Goal: Task Accomplishment & Management: Manage account settings

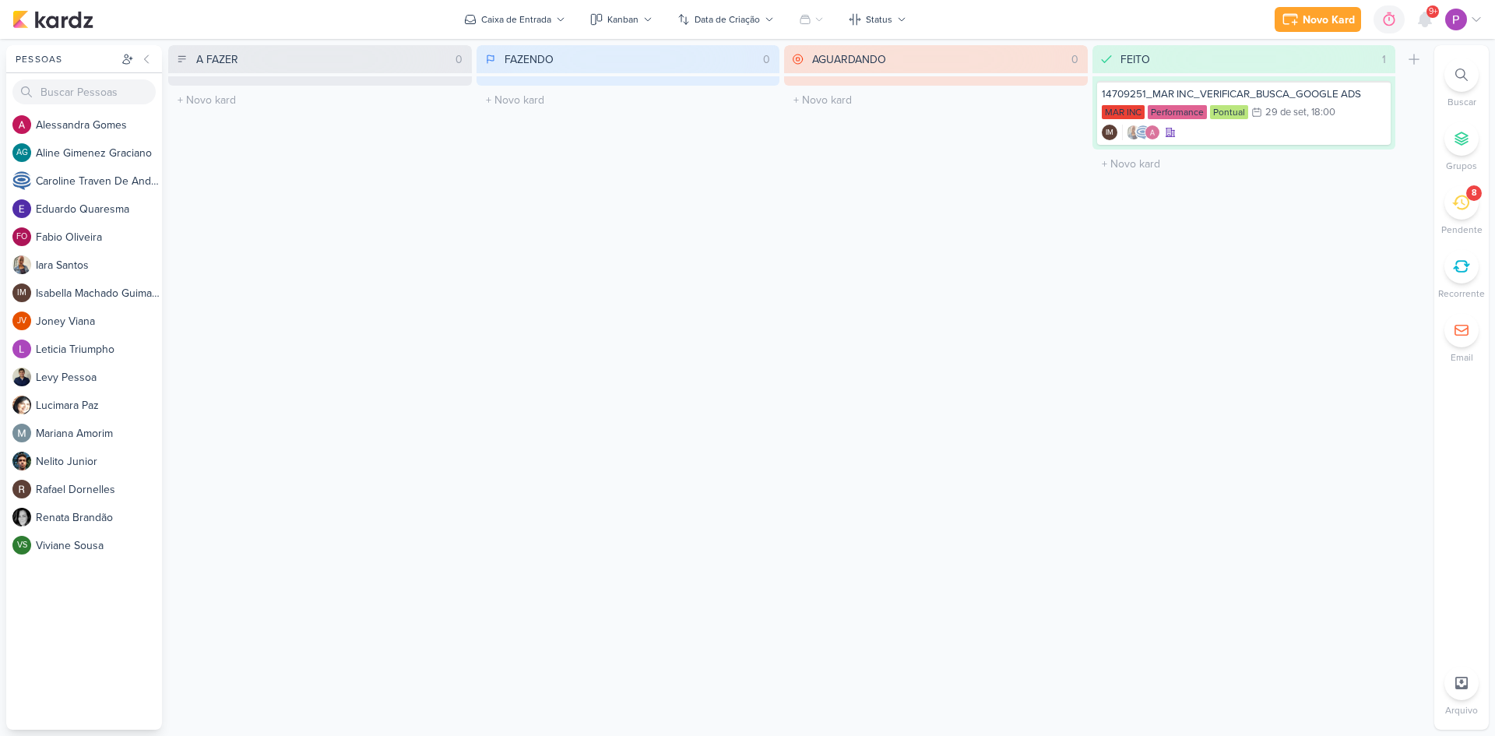
click at [1466, 209] on icon at bounding box center [1460, 202] width 17 height 15
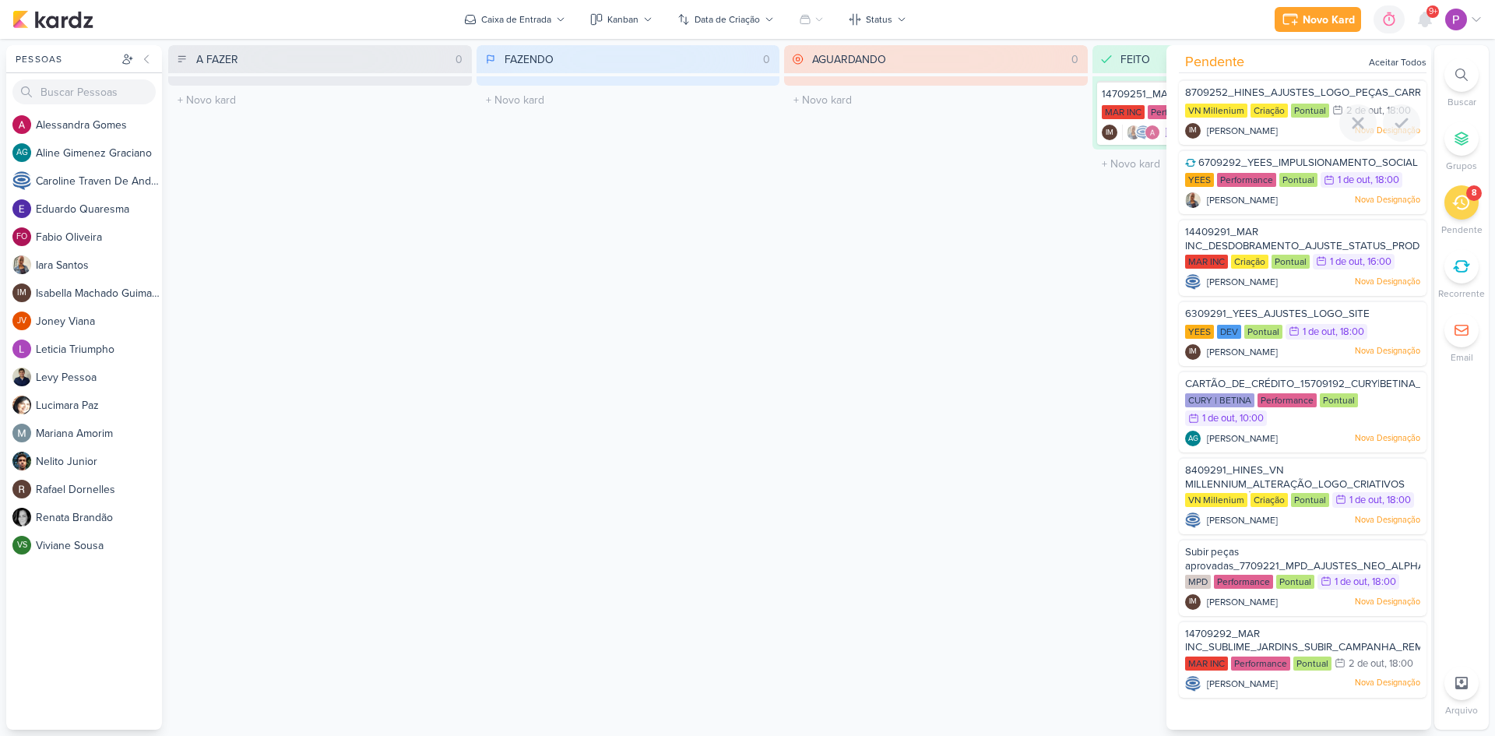
click at [1317, 87] on span "8709252_HINES_AJUSTES_LOGO_PEÇAS_CARROSSEL" at bounding box center [1319, 92] width 268 height 12
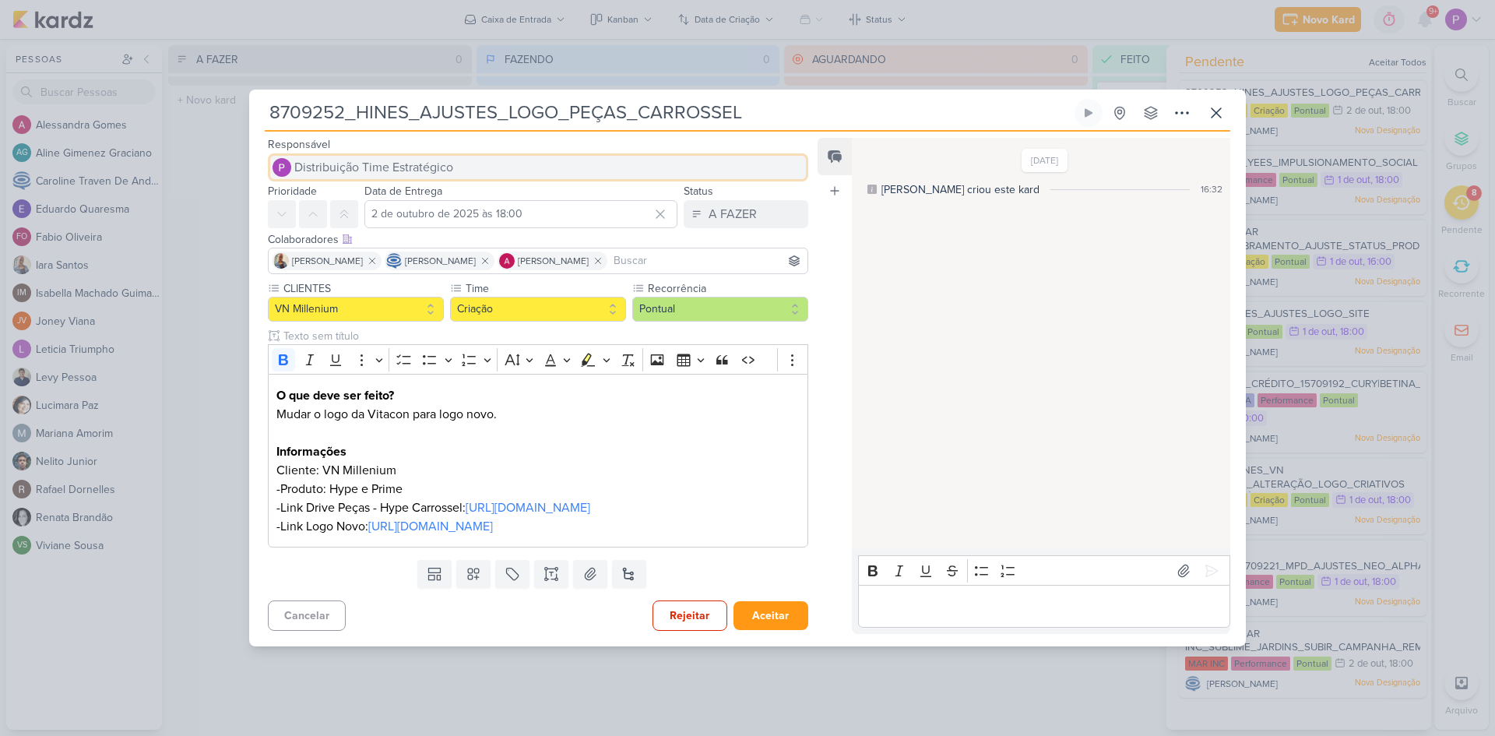
click at [417, 158] on span "Distribuição Time Estratégico" at bounding box center [373, 167] width 159 height 19
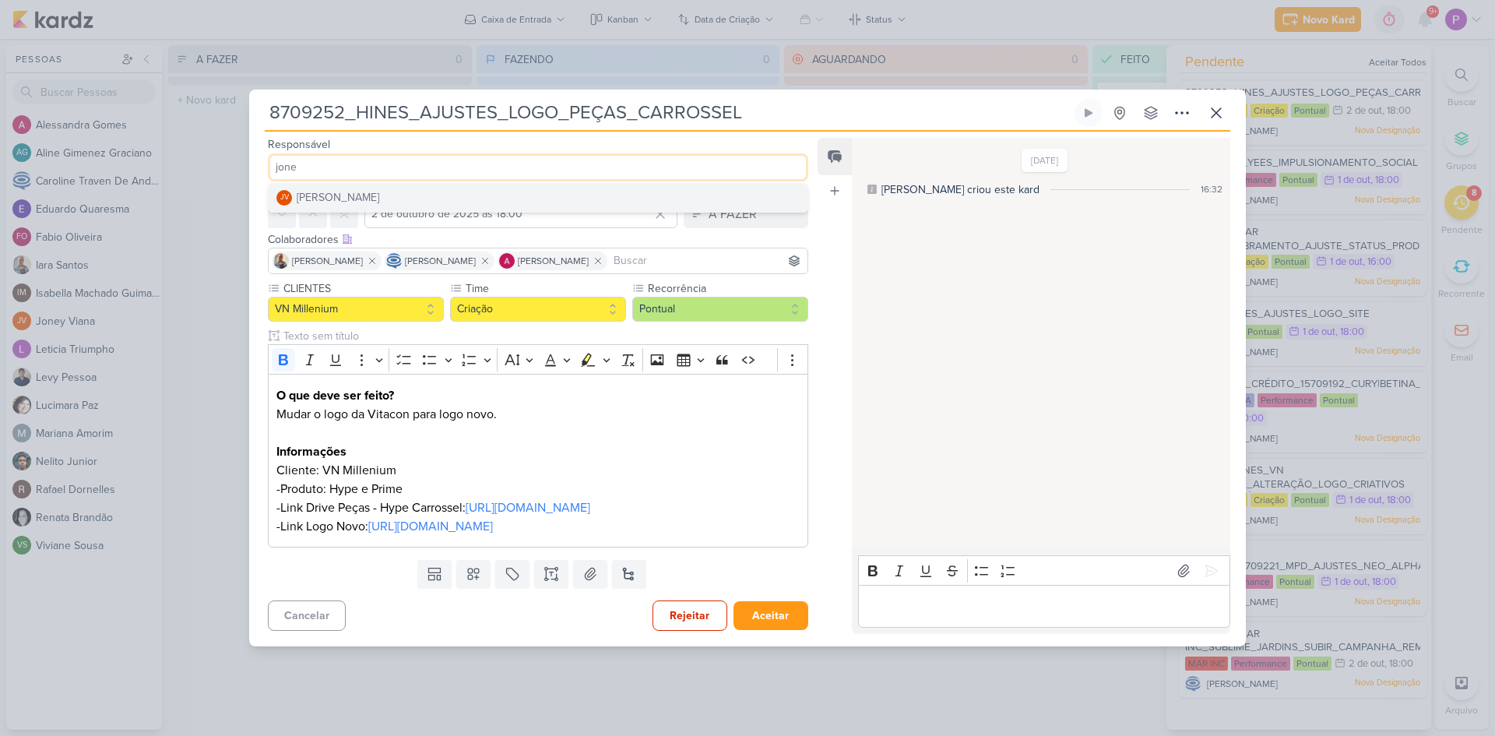
type input "jone"
click at [428, 184] on button "JV [PERSON_NAME]" at bounding box center [538, 198] width 539 height 28
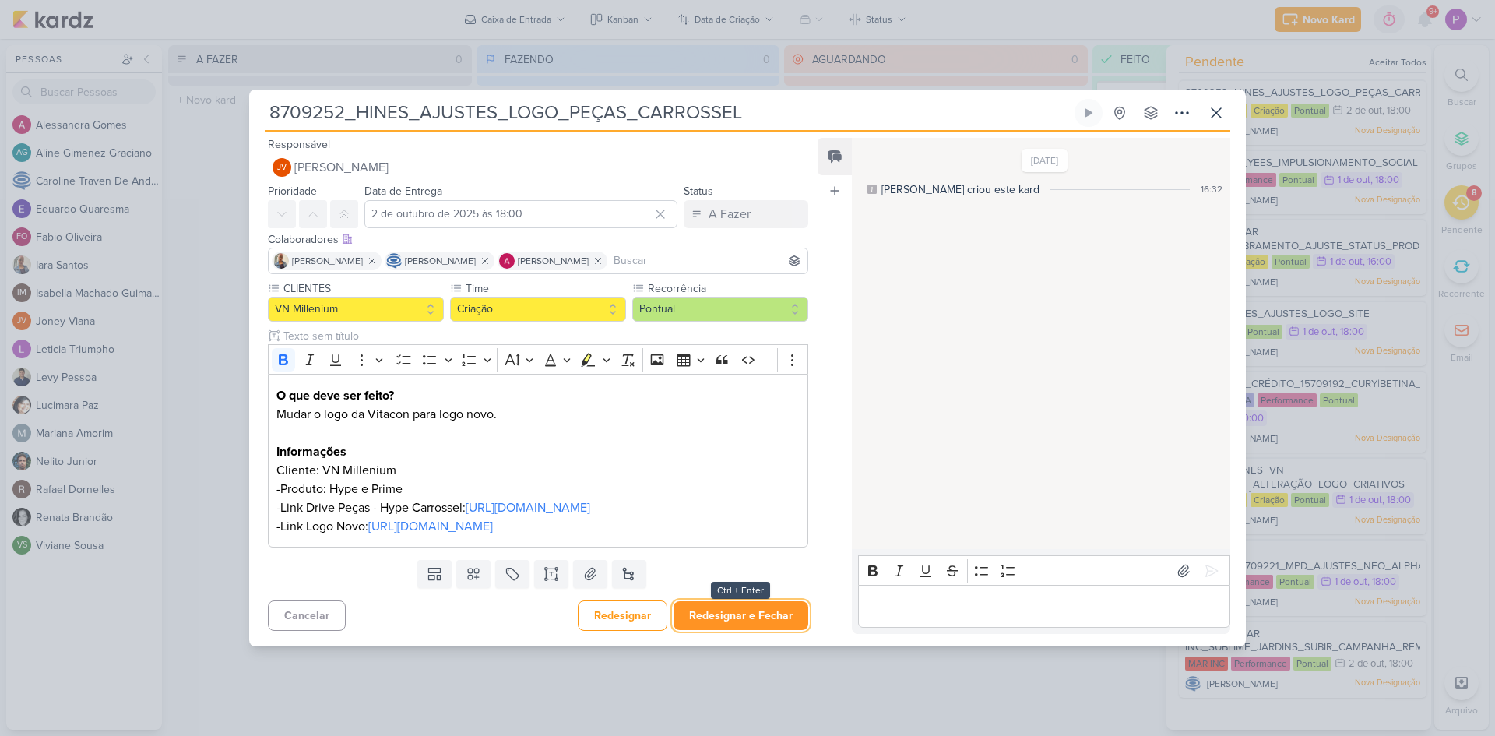
click at [751, 630] on button "Redesignar e Fechar" at bounding box center [741, 615] width 135 height 29
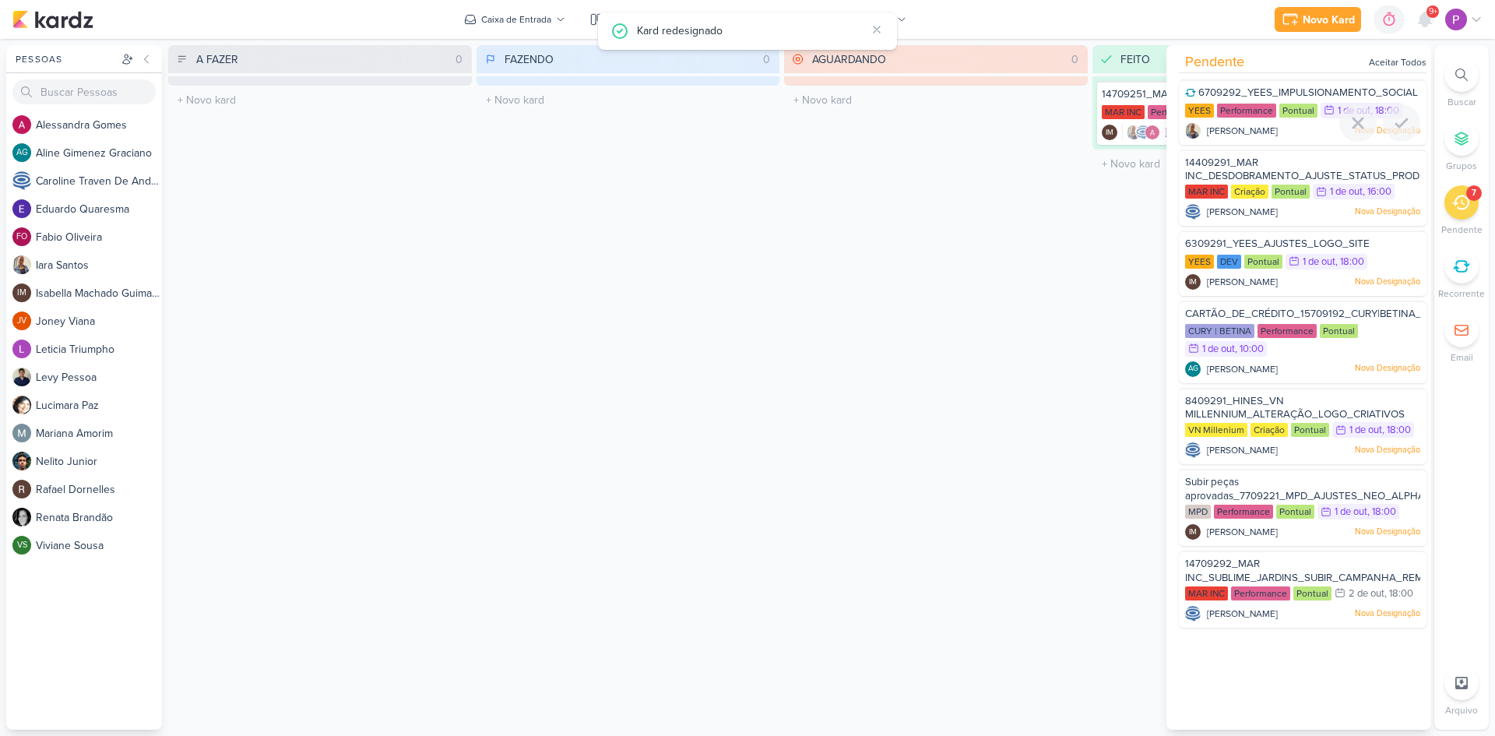
click at [1271, 136] on div at bounding box center [1303, 142] width 248 height 12
click at [1247, 143] on div at bounding box center [1303, 142] width 248 height 12
click at [1254, 130] on div "[PERSON_NAME] Nova Designação" at bounding box center [1302, 131] width 235 height 16
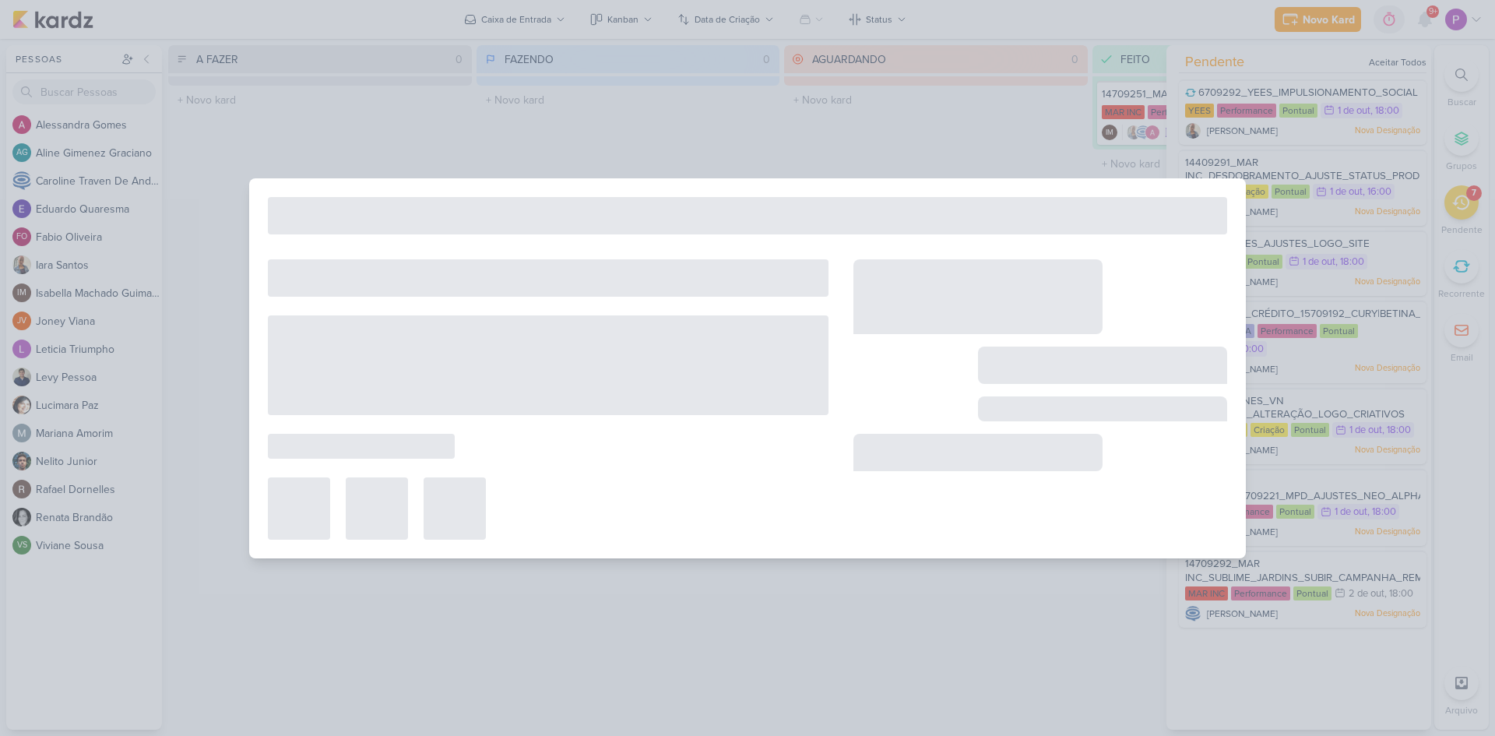
type input "6709292_YEES_IMPULSIONAMENTO_SOCIAL"
type input "1 de outubro de 2025 às 18:00"
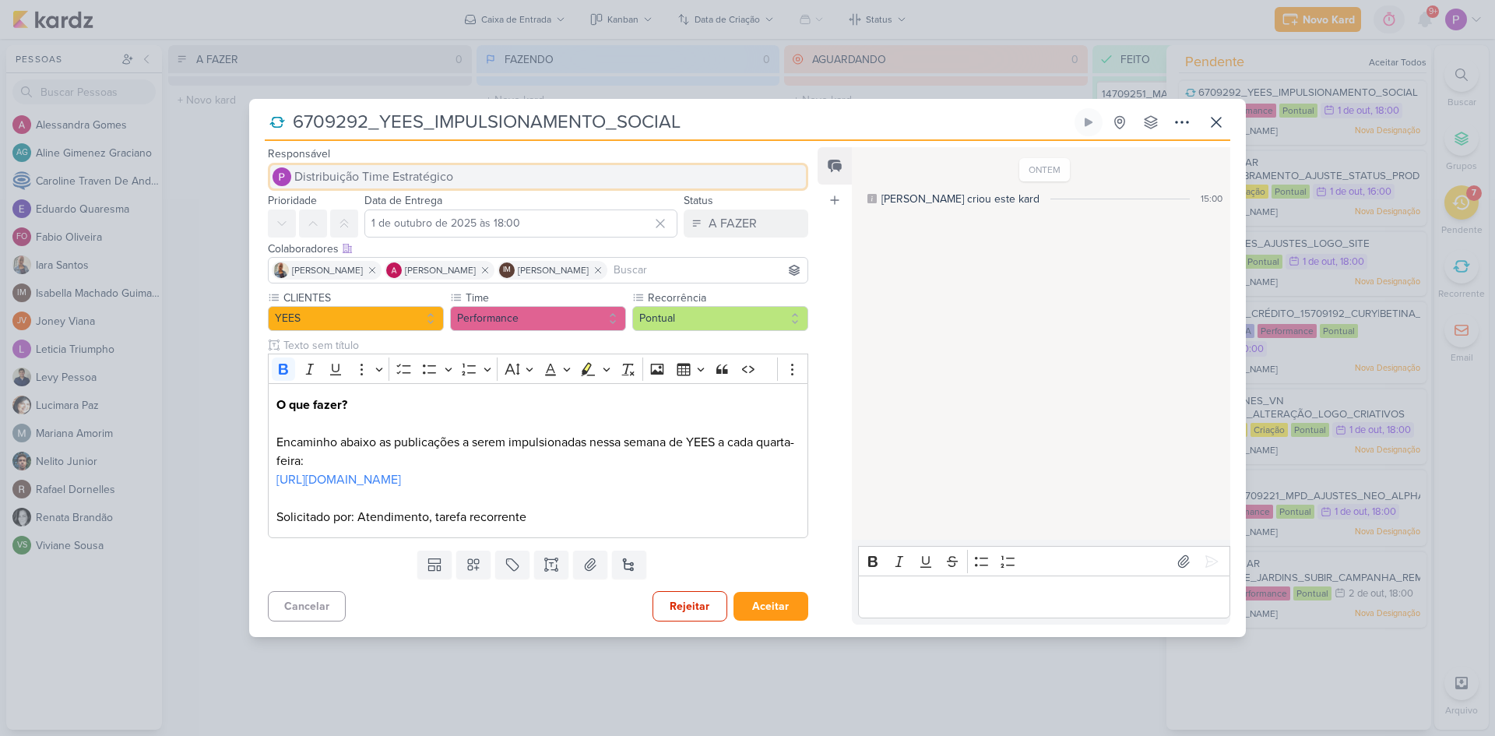
click at [379, 167] on span "Distribuição Time Estratégico" at bounding box center [373, 176] width 159 height 19
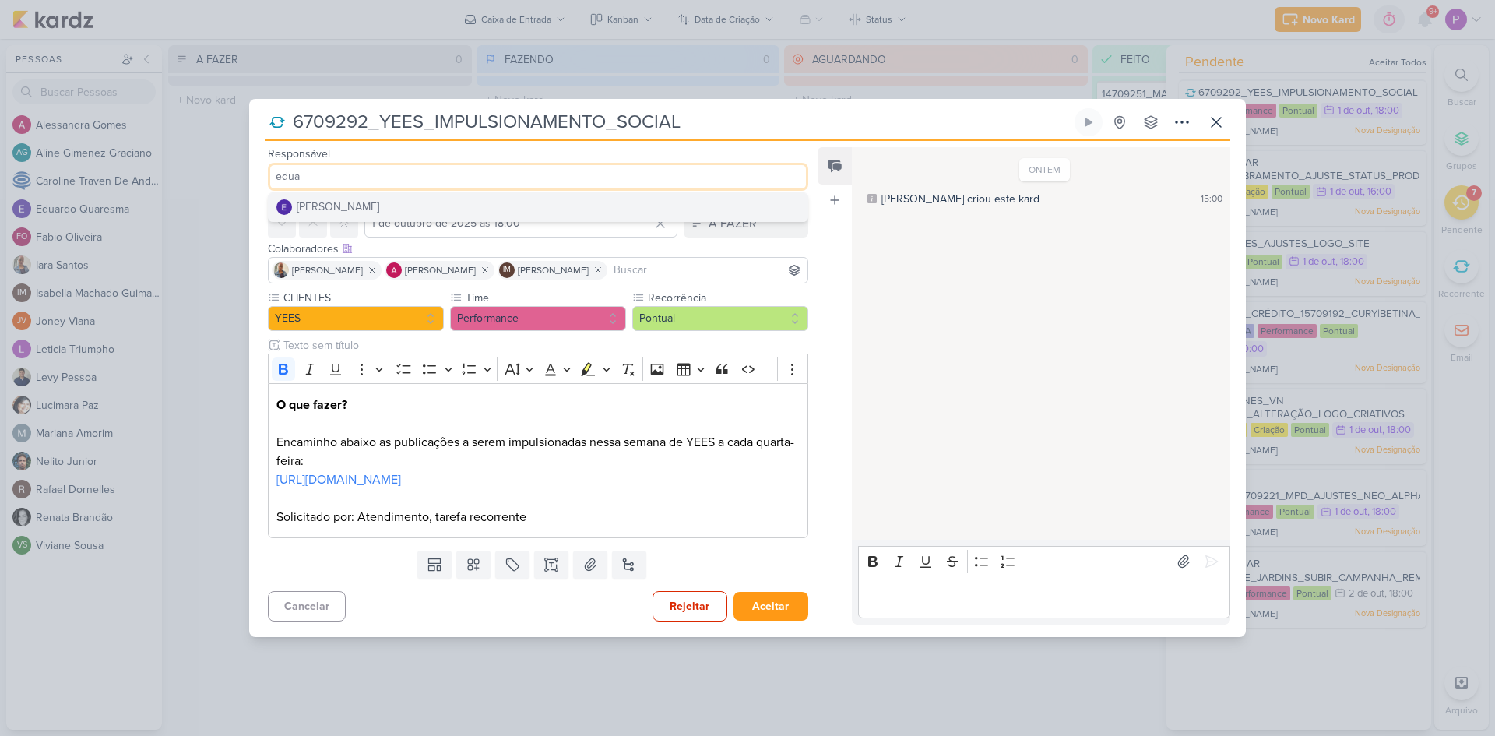
type input "edua"
click at [343, 193] on button "[PERSON_NAME]" at bounding box center [538, 207] width 539 height 28
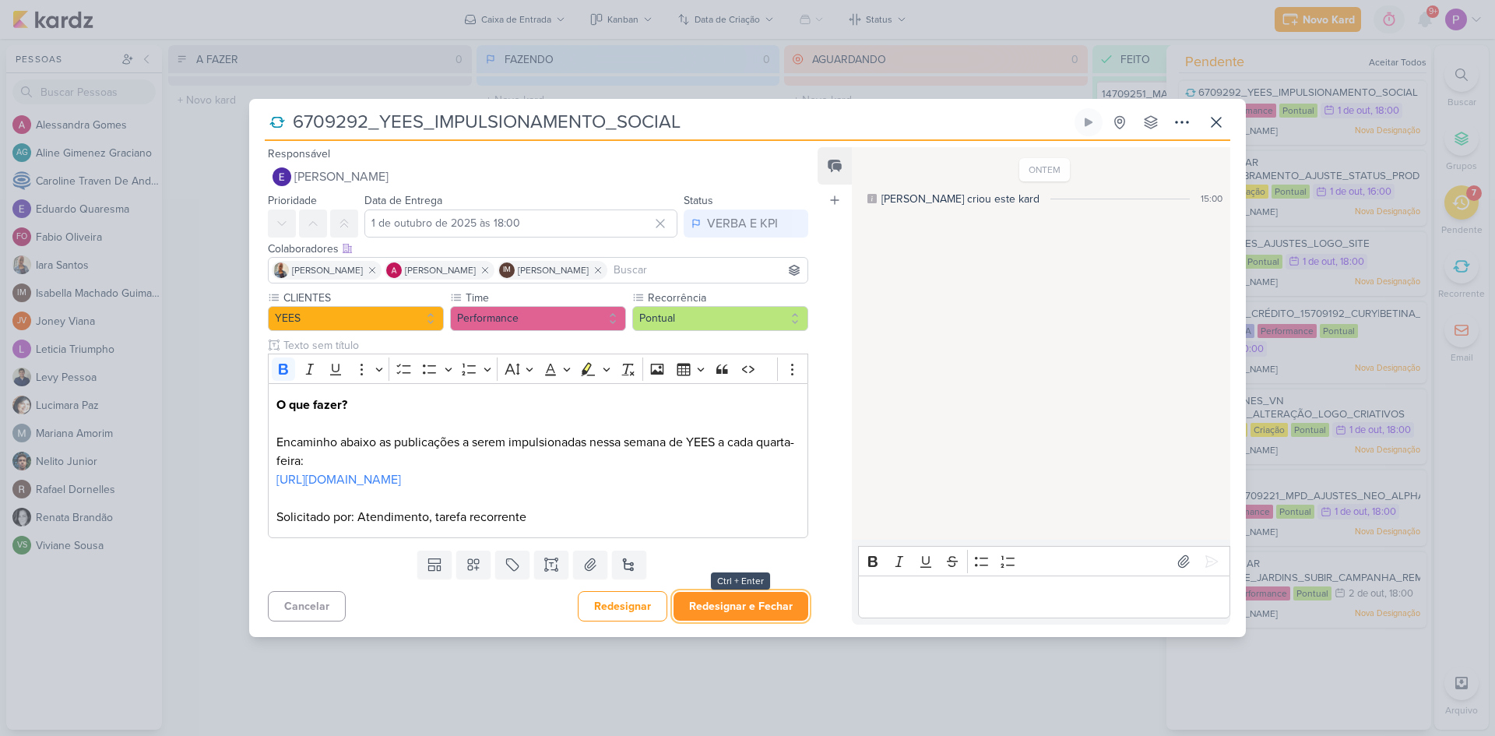
click at [726, 604] on button "Redesignar e Fechar" at bounding box center [741, 606] width 135 height 29
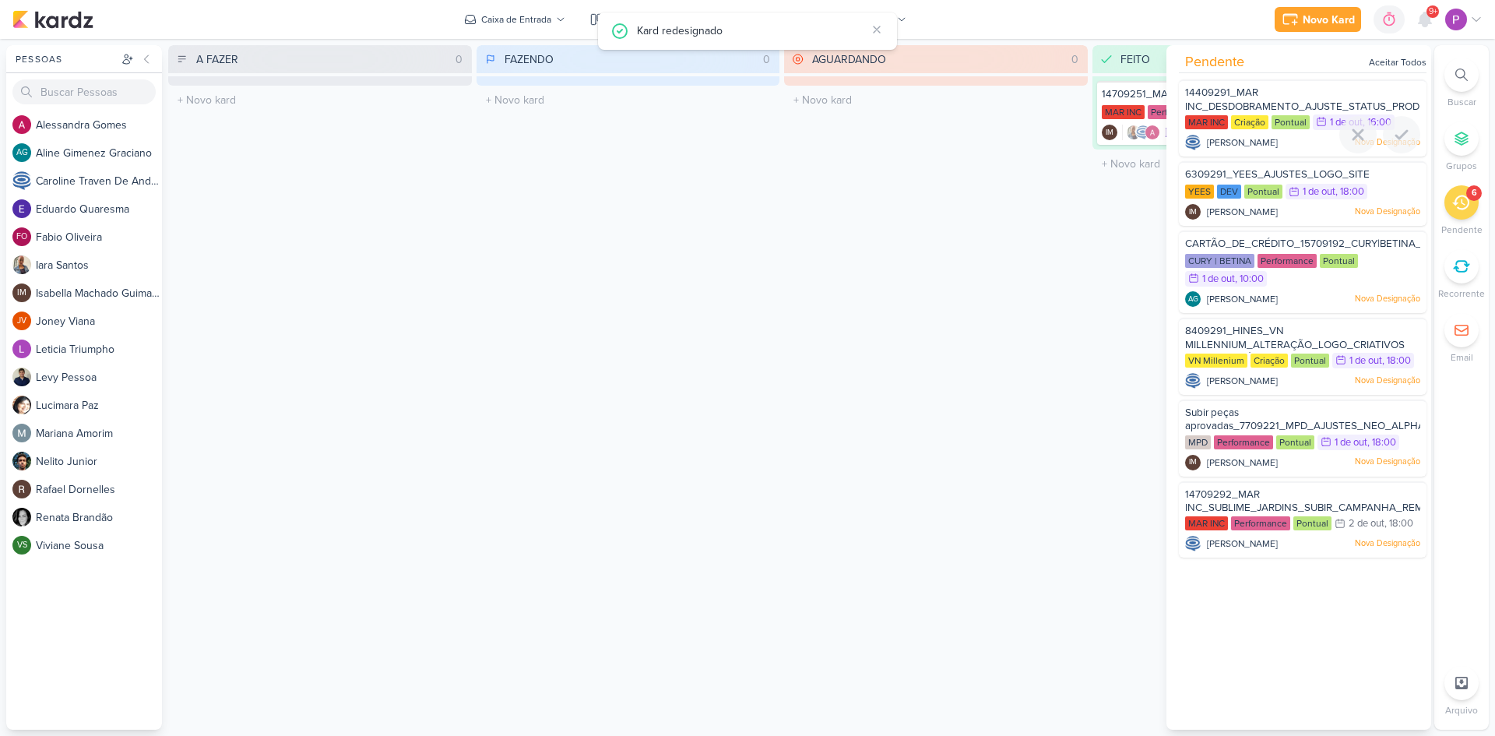
click at [1288, 94] on div "14409291_MAR INC_DESDOBRAMENTO_AJUSTE_STATUS_PRODUTO" at bounding box center [1302, 100] width 235 height 29
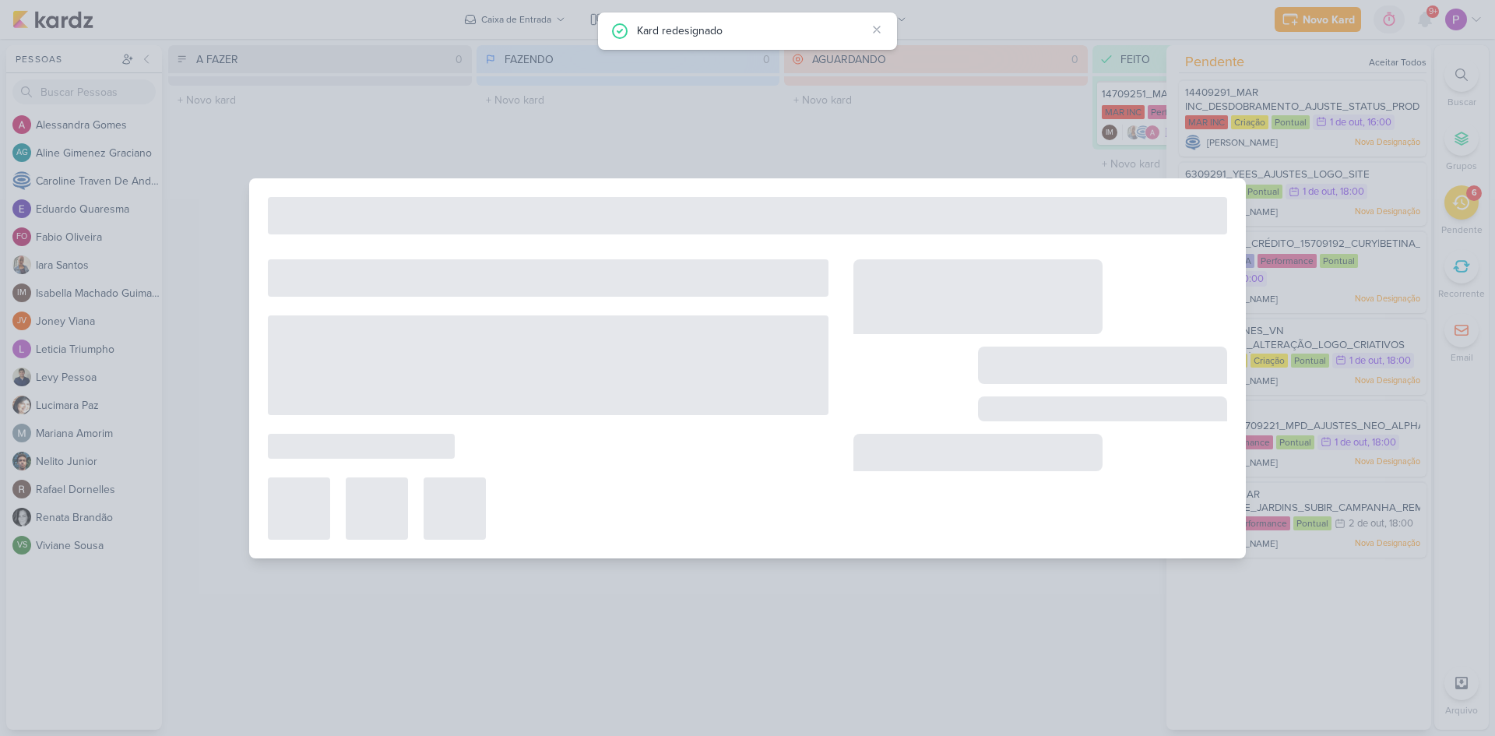
type input "14409291_MAR INC_DESDOBRAMENTO_AJUSTE_STATUS_PRODUTO"
type input "1 de outubro de 2025 às 16:00"
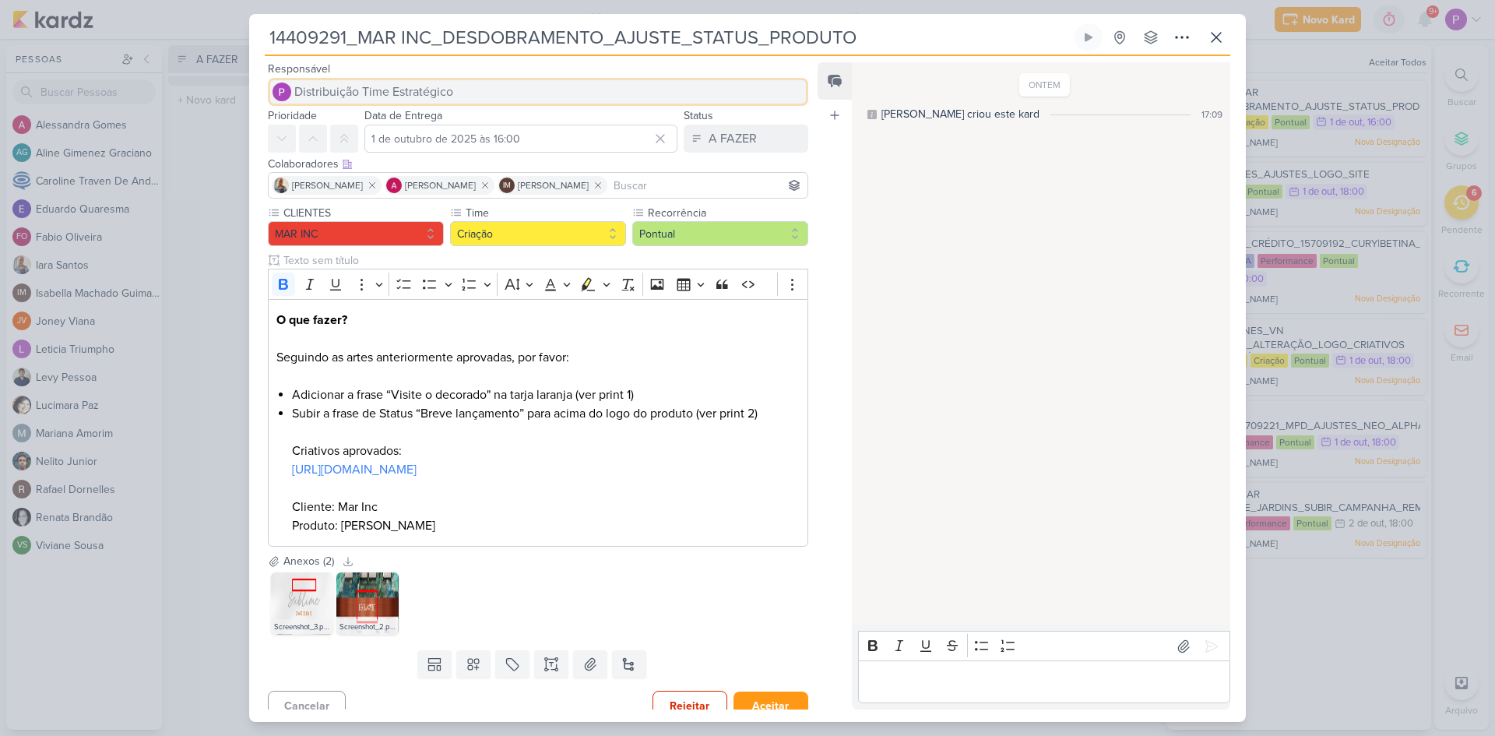
click at [417, 95] on span "Distribuição Time Estratégico" at bounding box center [373, 92] width 159 height 19
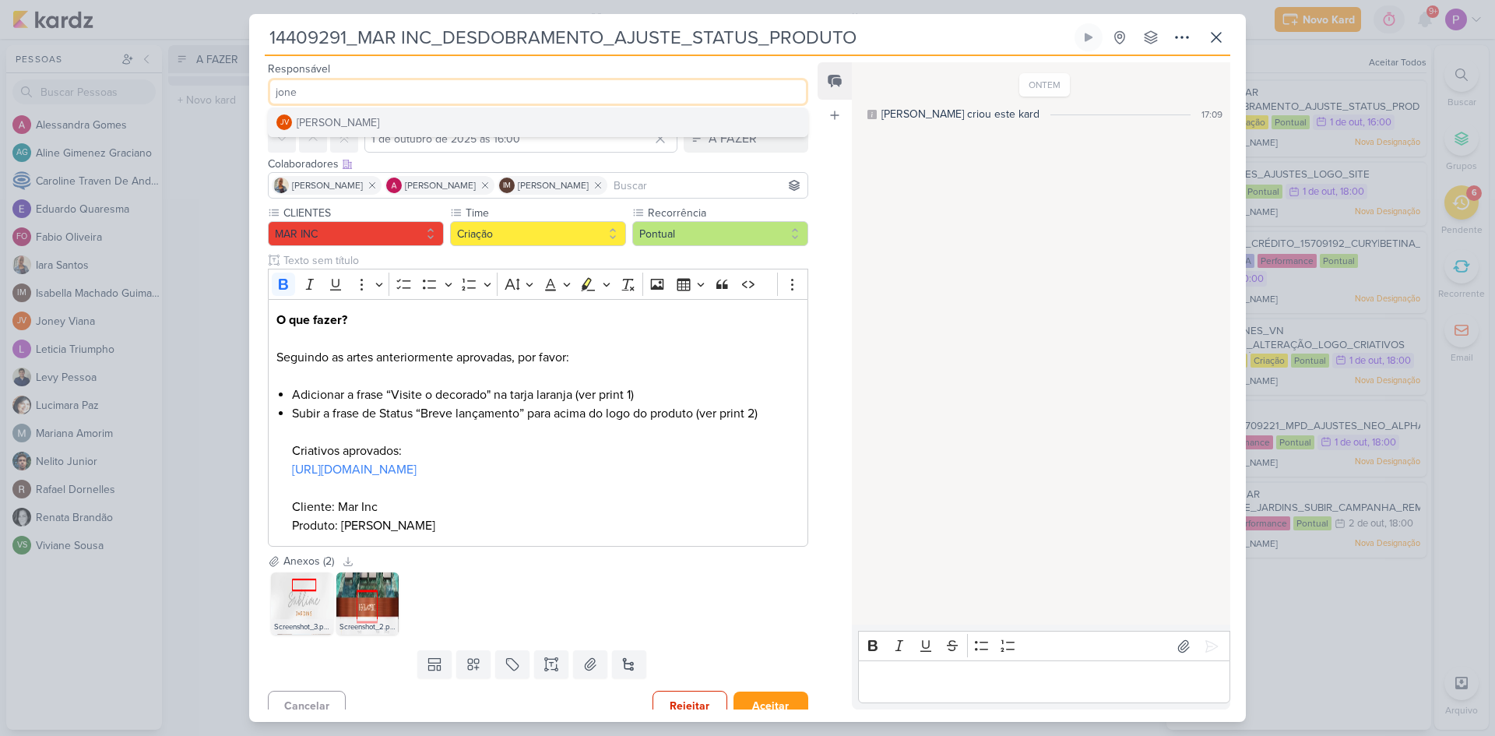
type input "jone"
click at [396, 121] on button "JV [PERSON_NAME]" at bounding box center [538, 122] width 539 height 28
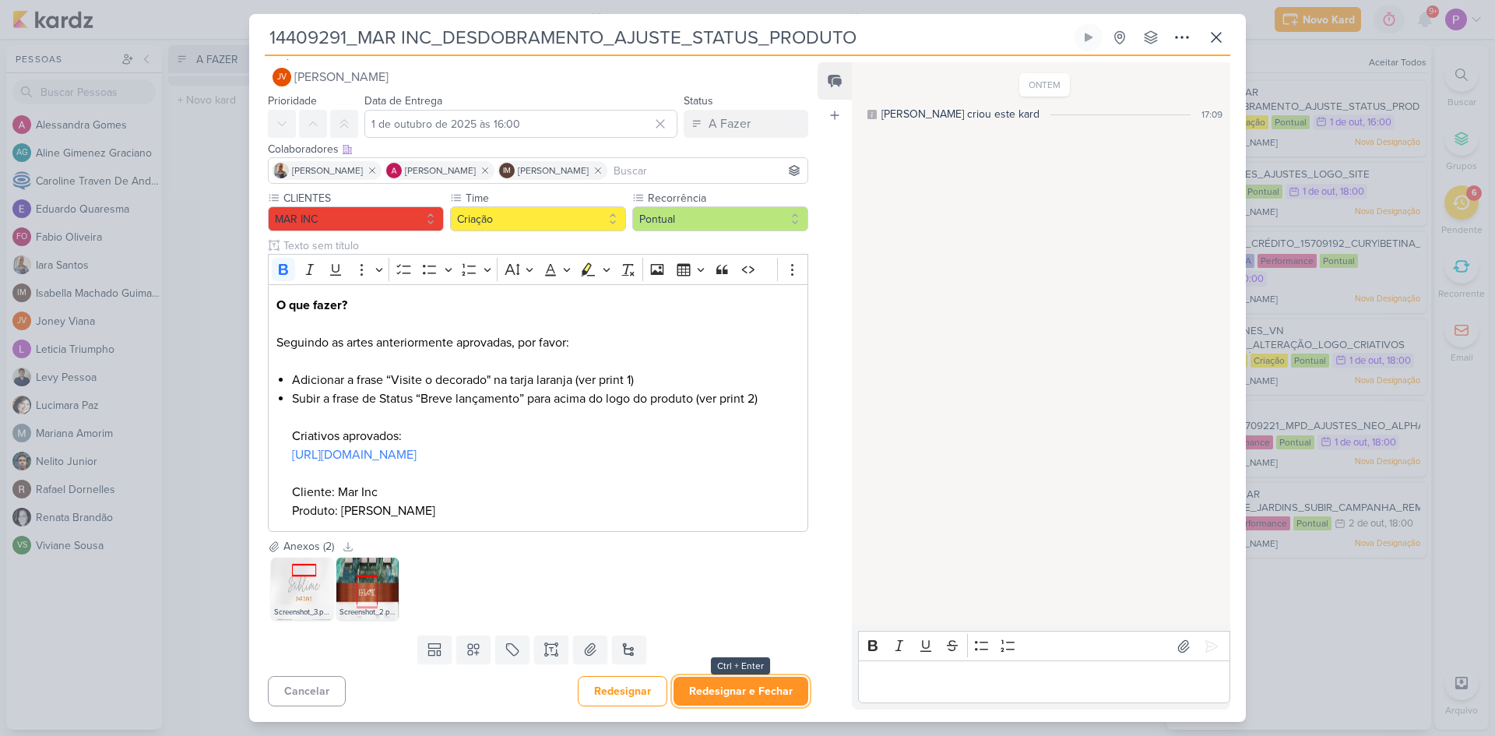
click at [741, 684] on button "Redesignar e Fechar" at bounding box center [741, 691] width 135 height 29
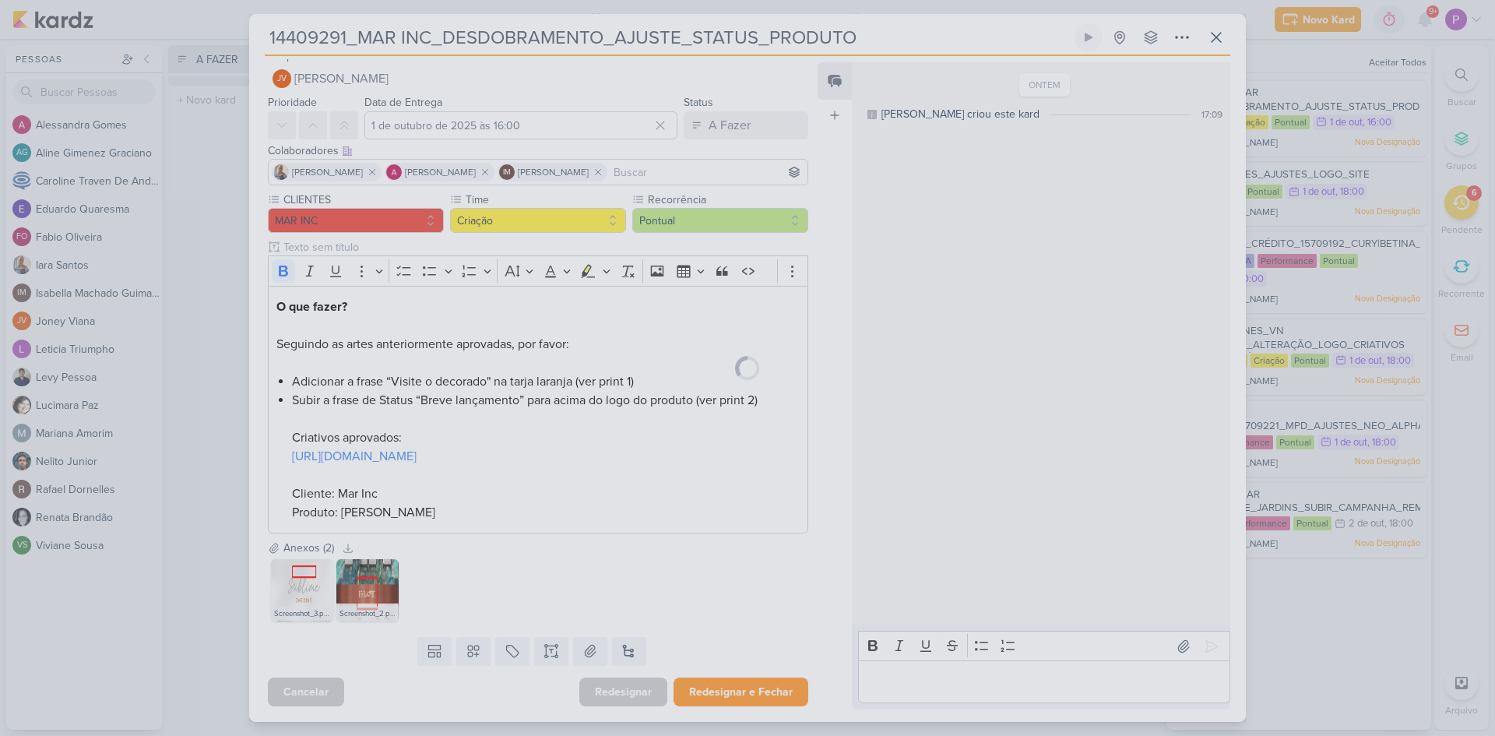
scroll to position [13, 0]
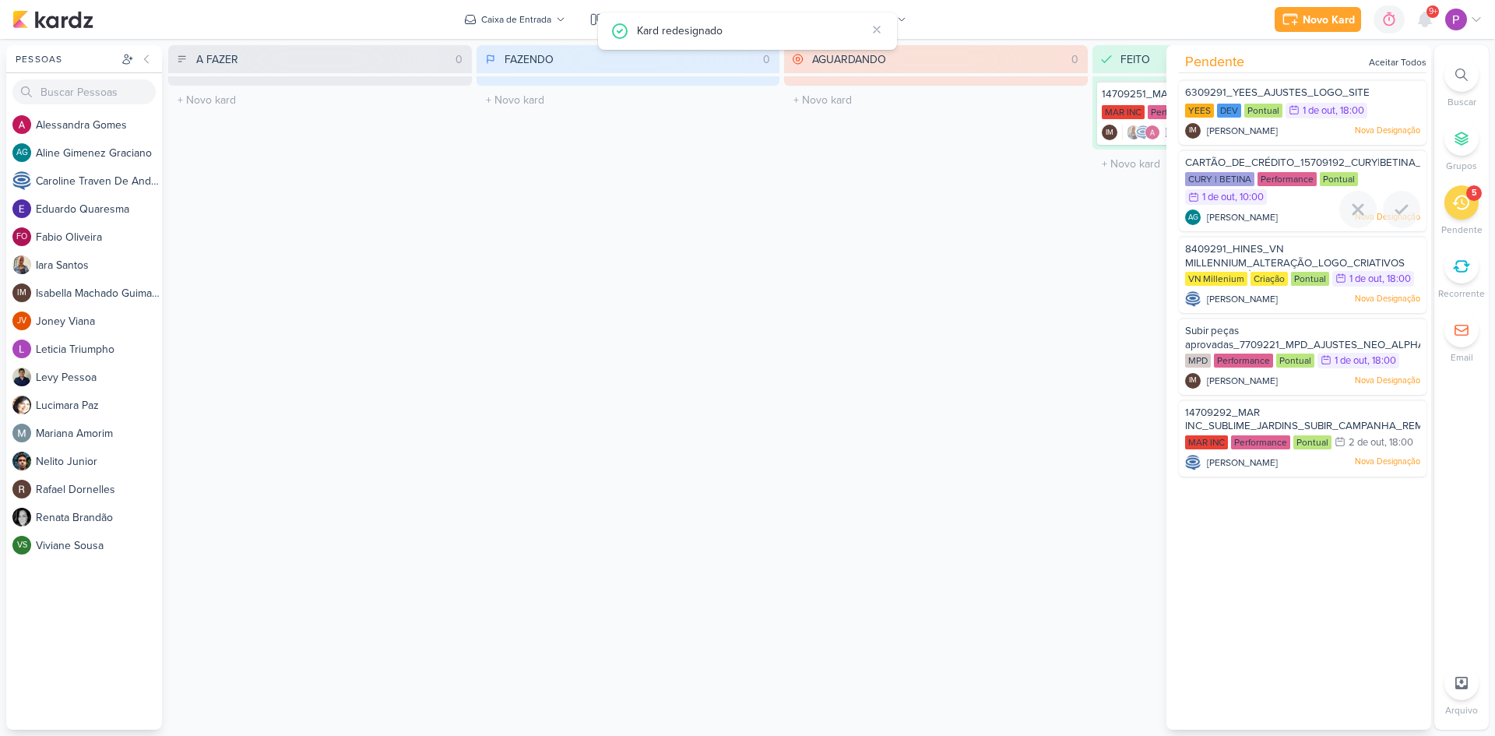
click at [1278, 209] on div "AG [PERSON_NAME]" at bounding box center [1231, 217] width 93 height 16
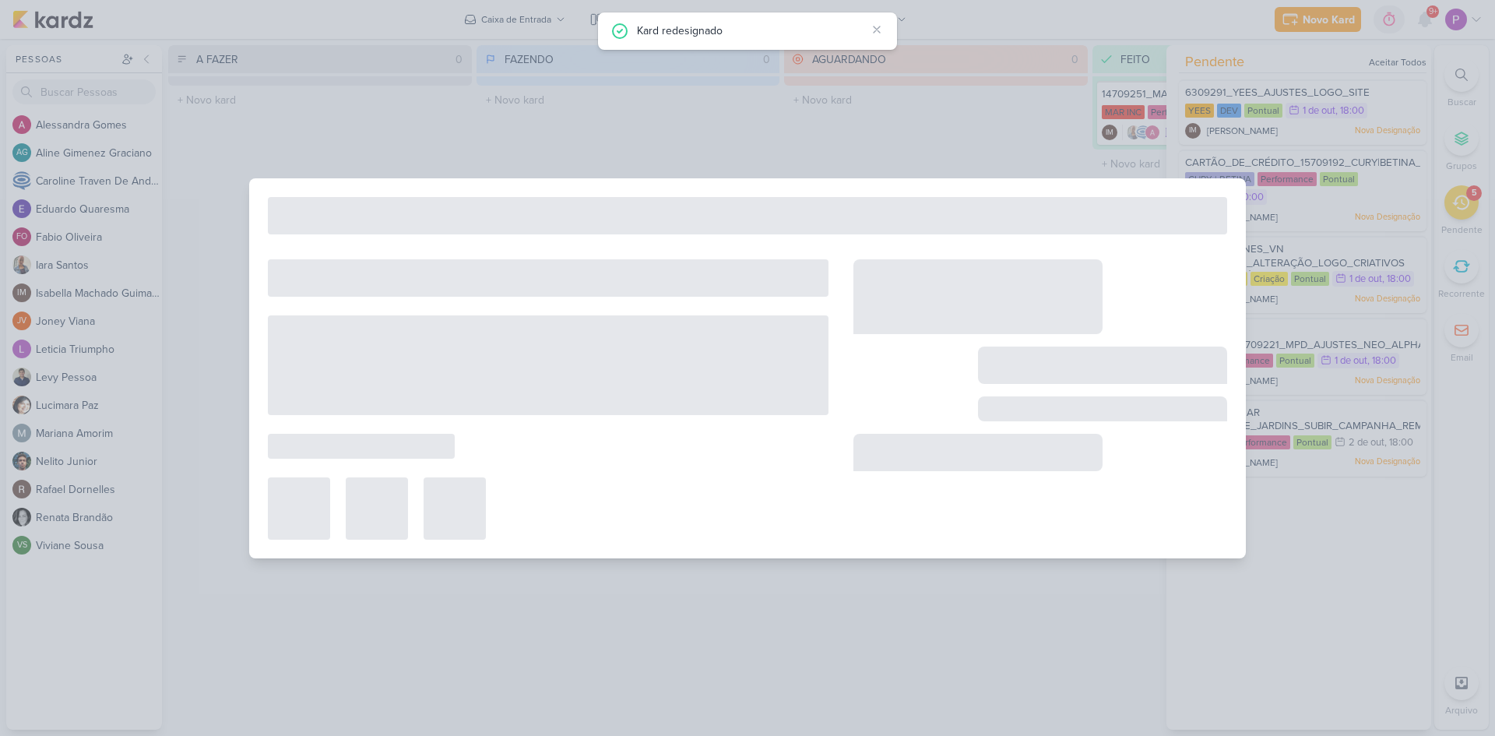
type input "CARTÃO_DE_CRÉDITO_15709192_CURY|BETINA_PLANO_DE_MIDIA_OUTUBRO"
type input "[DATE] 10:00"
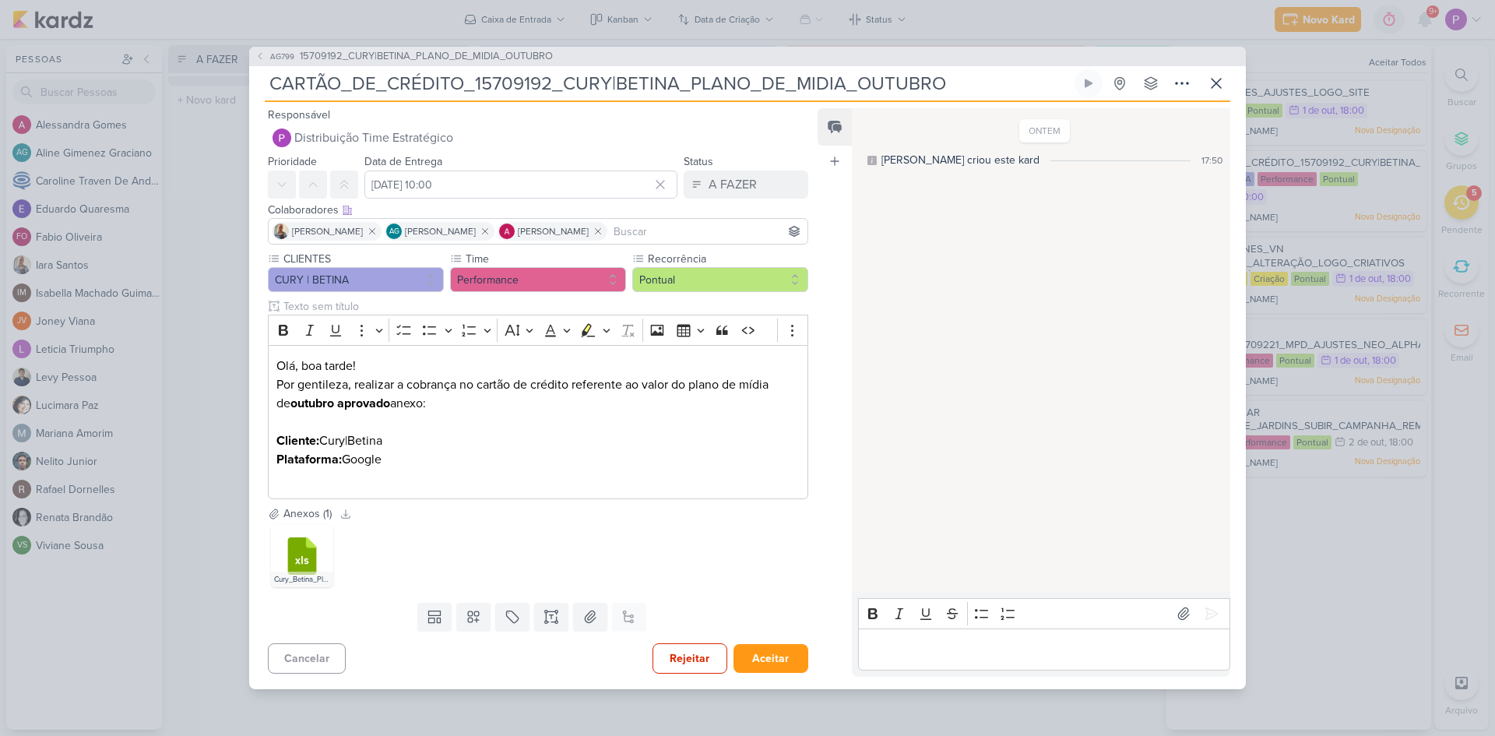
click at [1012, 651] on p "Editor editing area: main" at bounding box center [1044, 649] width 356 height 19
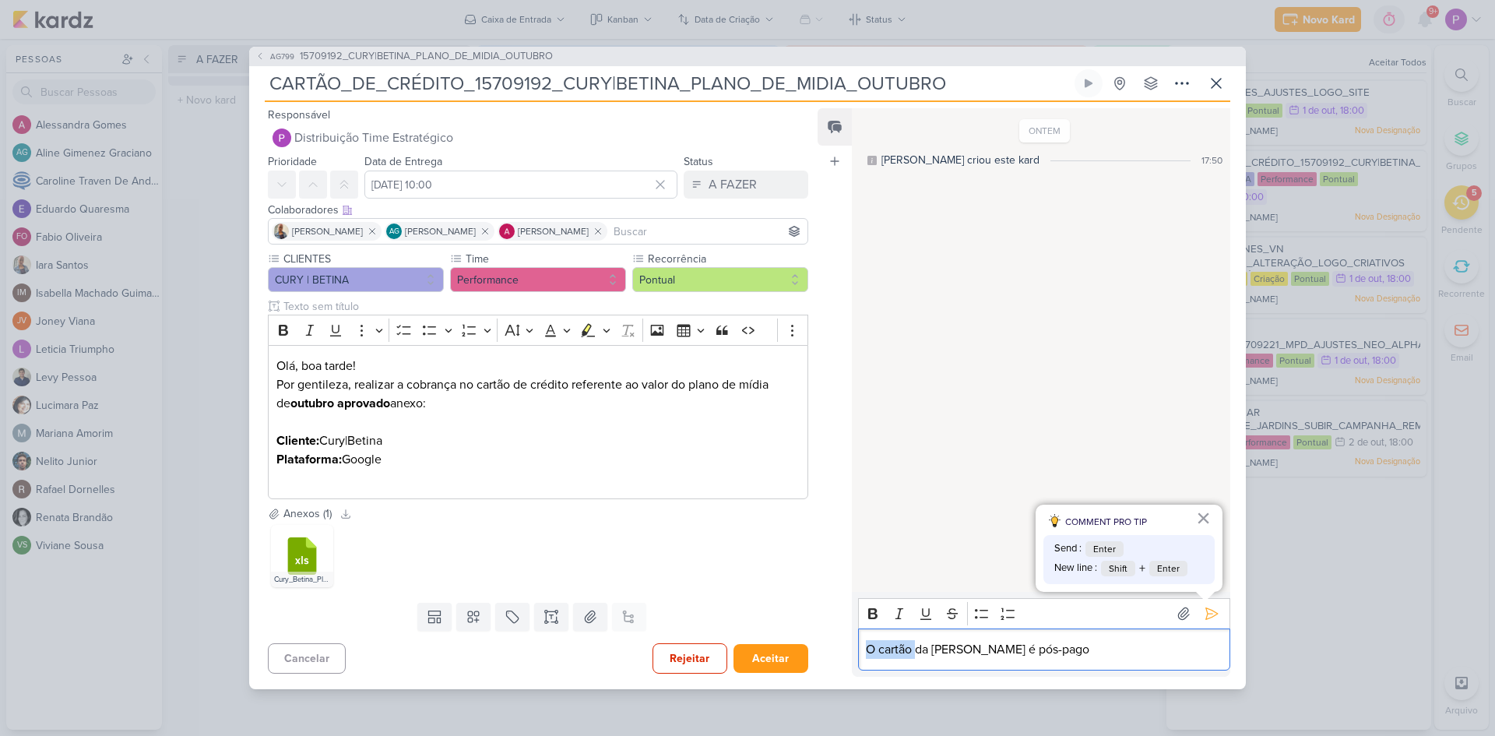
drag, startPoint x: 916, startPoint y: 653, endPoint x: 843, endPoint y: 646, distance: 72.7
click at [843, 646] on div "Feed Atrelar email Solte o email para atrelar ao kard ONTEM [PERSON_NAME] criou…" at bounding box center [1024, 392] width 413 height 569
click at [1099, 654] on p "A cobrança da [PERSON_NAME] é pós-pago" at bounding box center [1044, 649] width 356 height 19
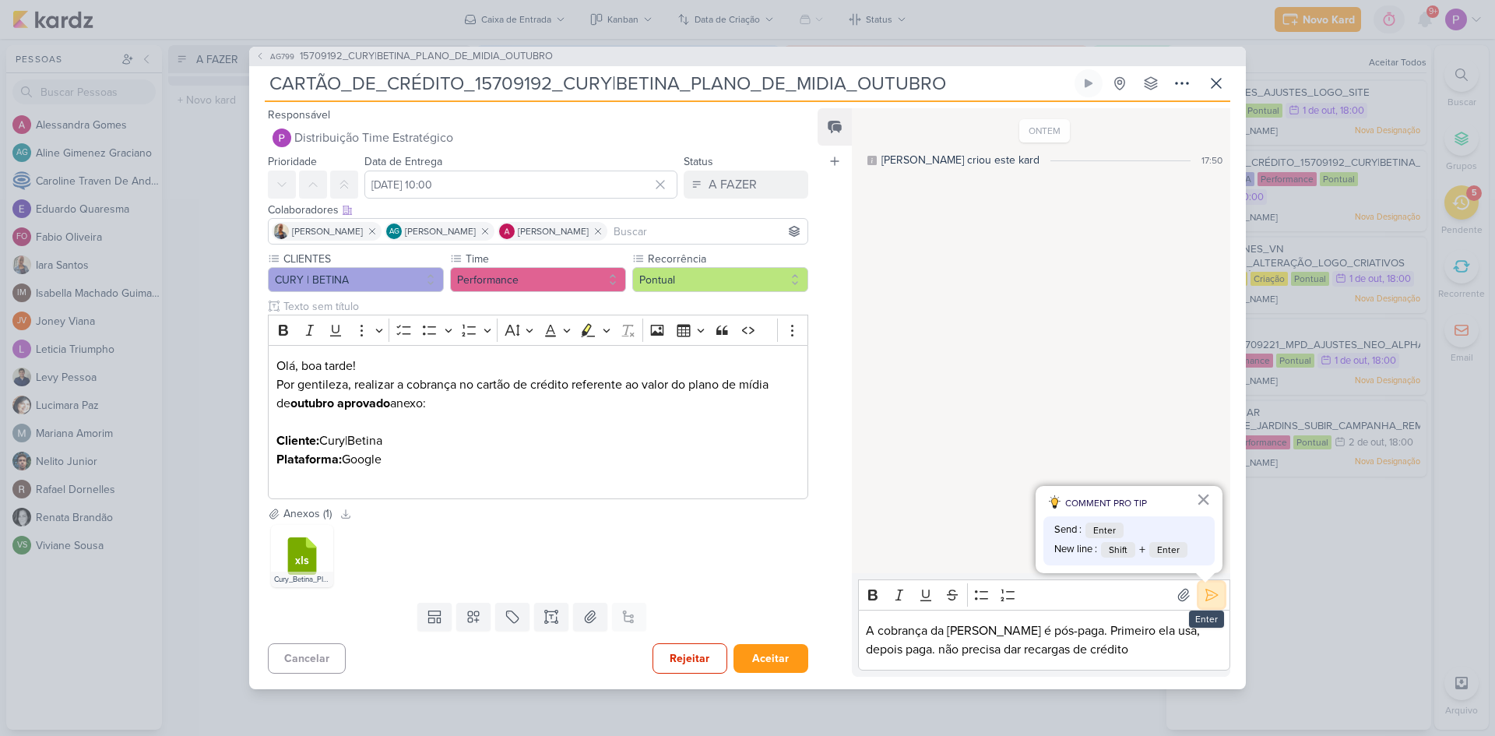
click at [1210, 595] on icon at bounding box center [1212, 595] width 16 height 16
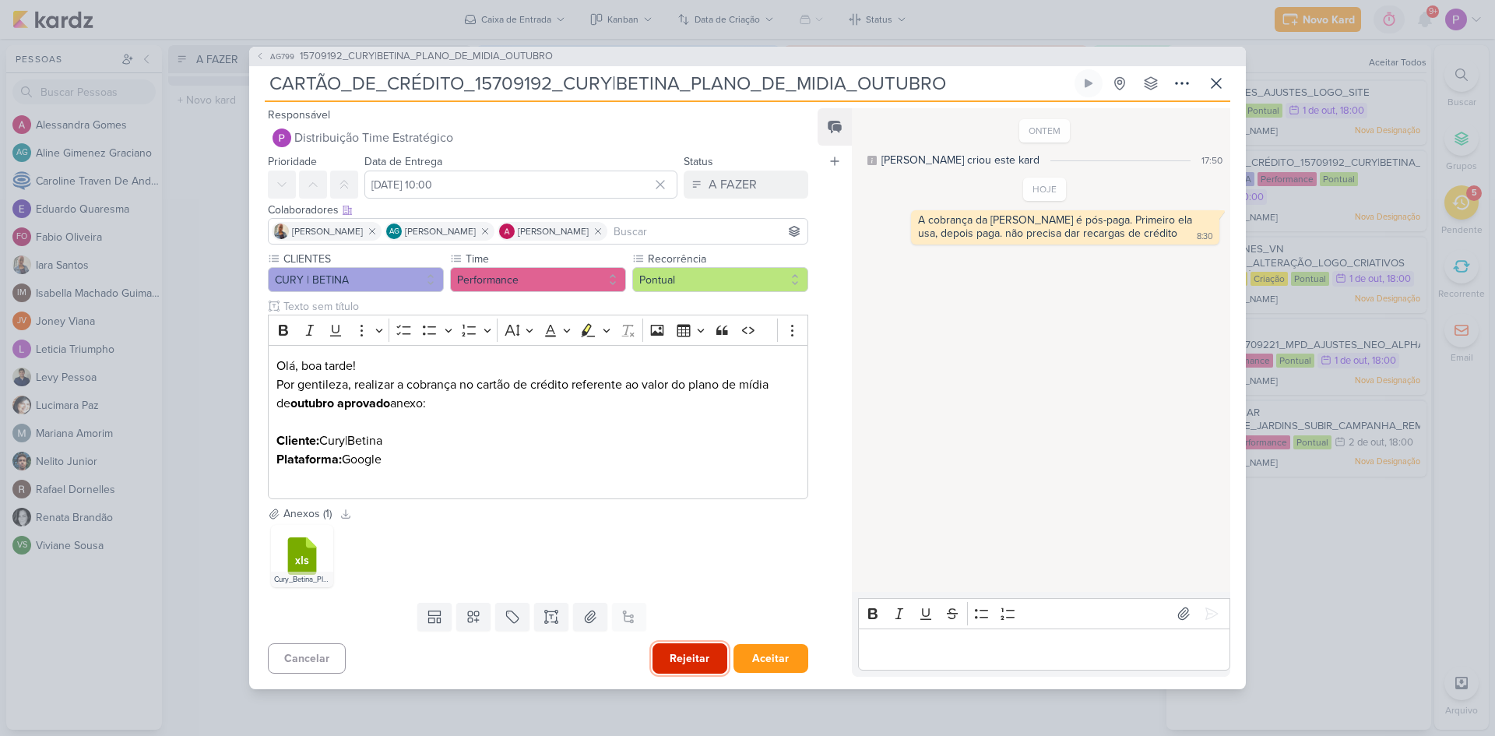
click at [718, 647] on button "Rejeitar" at bounding box center [690, 658] width 75 height 30
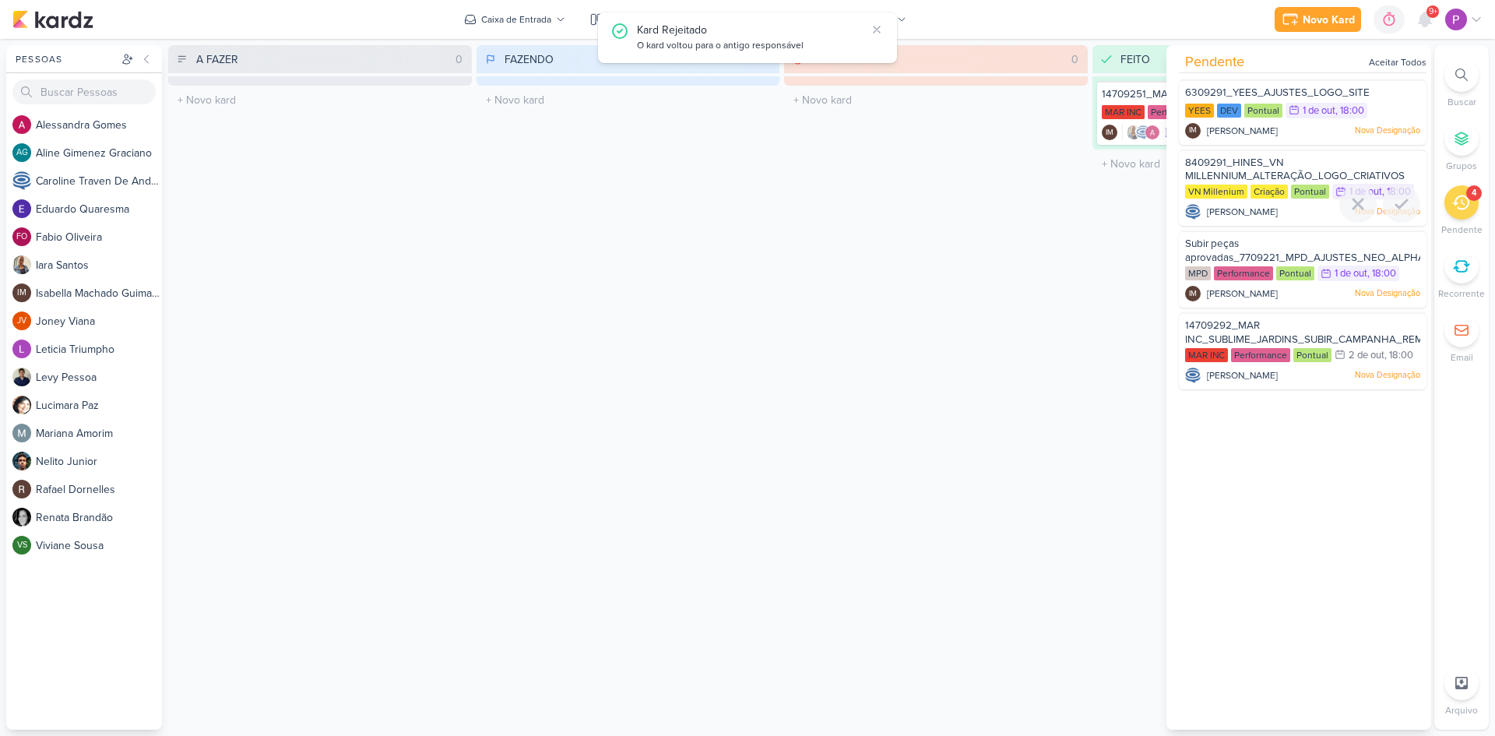
click at [1252, 168] on span "8409291_HINES_VN MILLENNIUM_ALTERAÇÃO_LOGO_CRIATIVOS ATIVOS_ESTÁTICO" at bounding box center [1295, 177] width 220 height 40
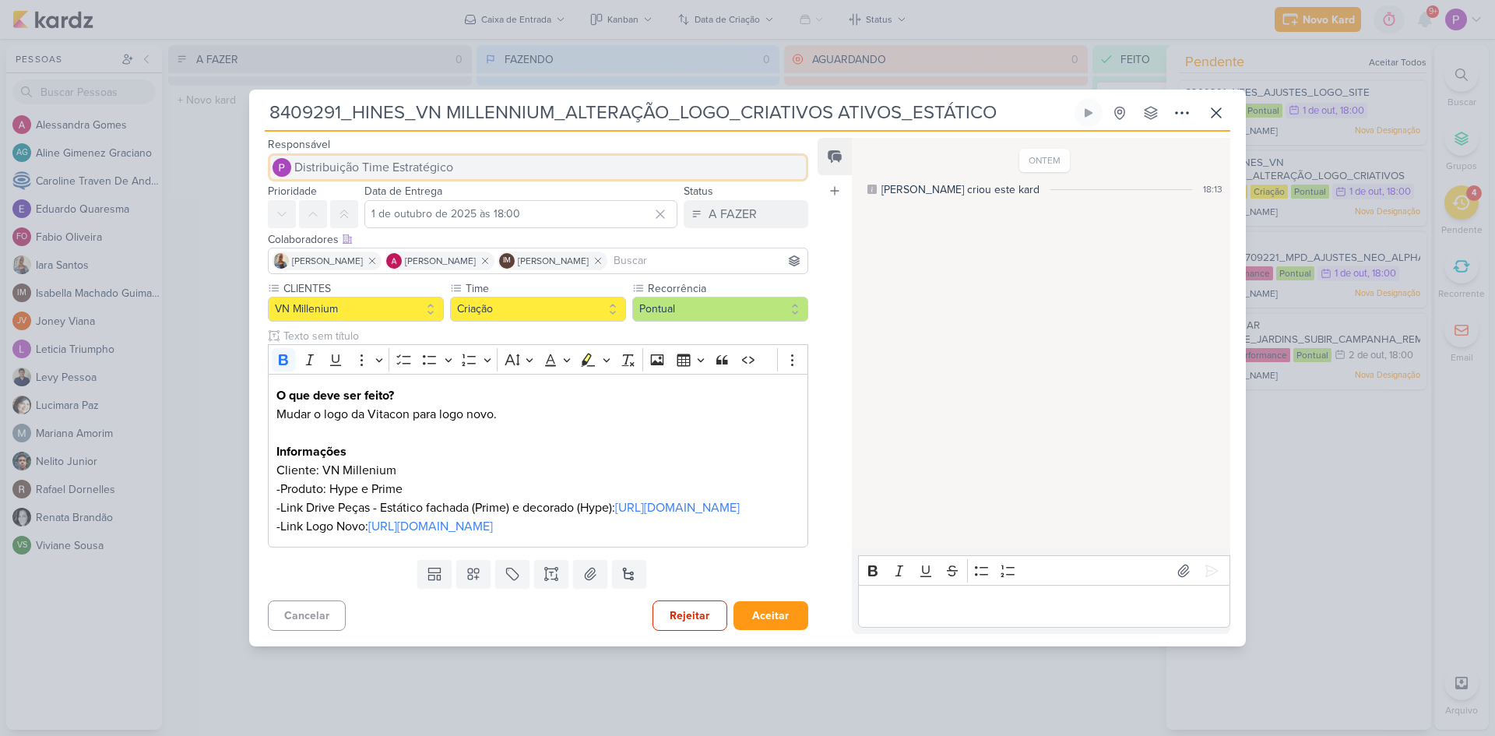
click at [418, 158] on span "Distribuição Time Estratégico" at bounding box center [373, 167] width 159 height 19
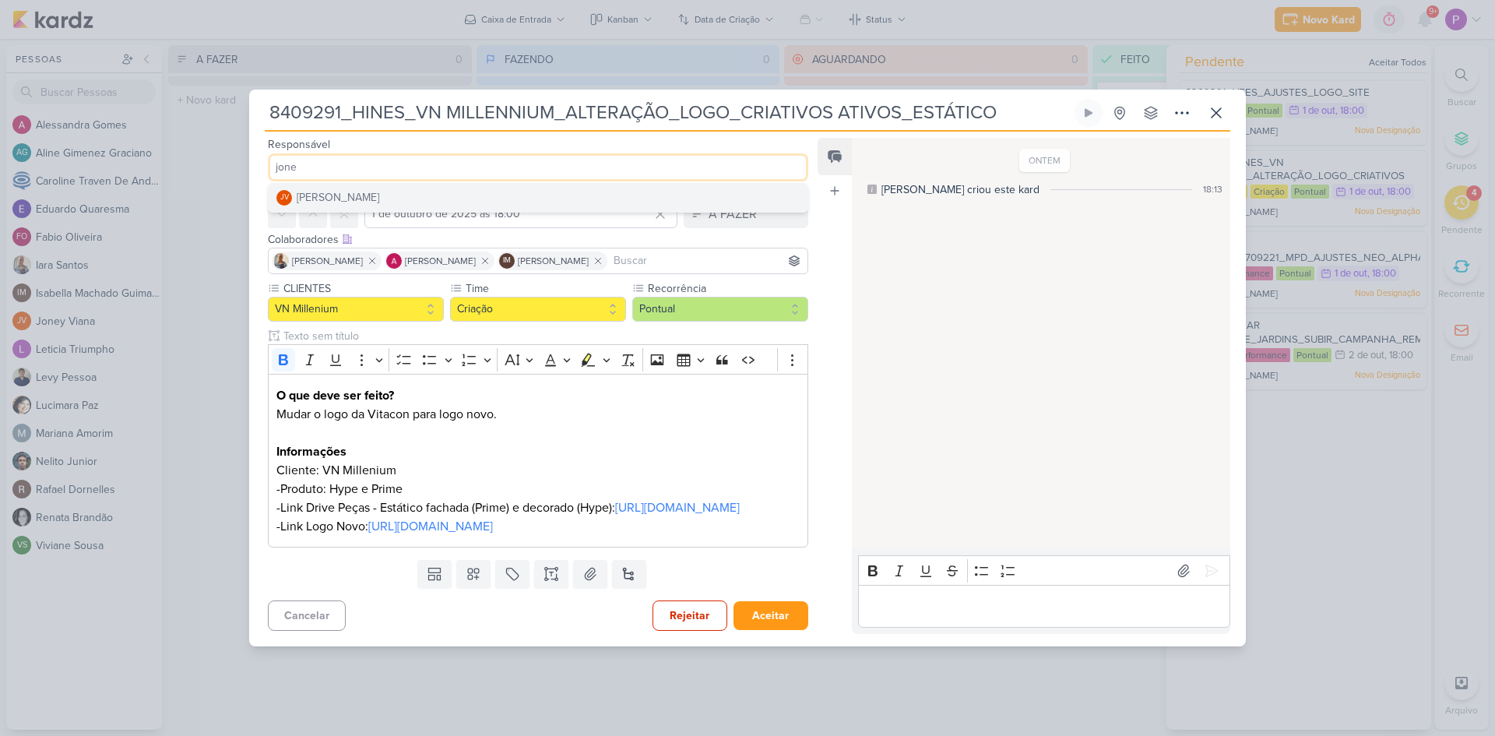
type input "jone"
click at [386, 184] on button "JV [PERSON_NAME]" at bounding box center [538, 198] width 539 height 28
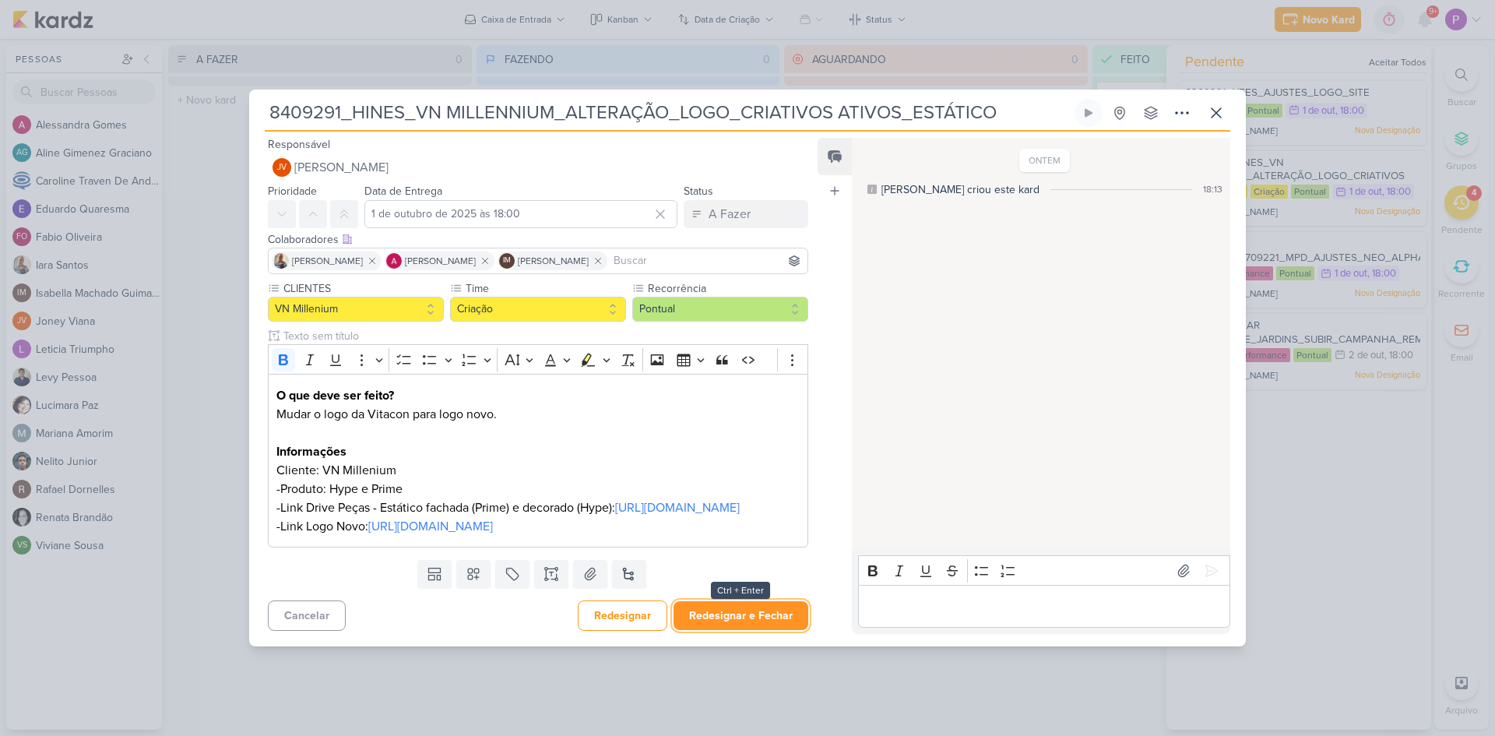
click at [745, 630] on button "Redesignar e Fechar" at bounding box center [741, 615] width 135 height 29
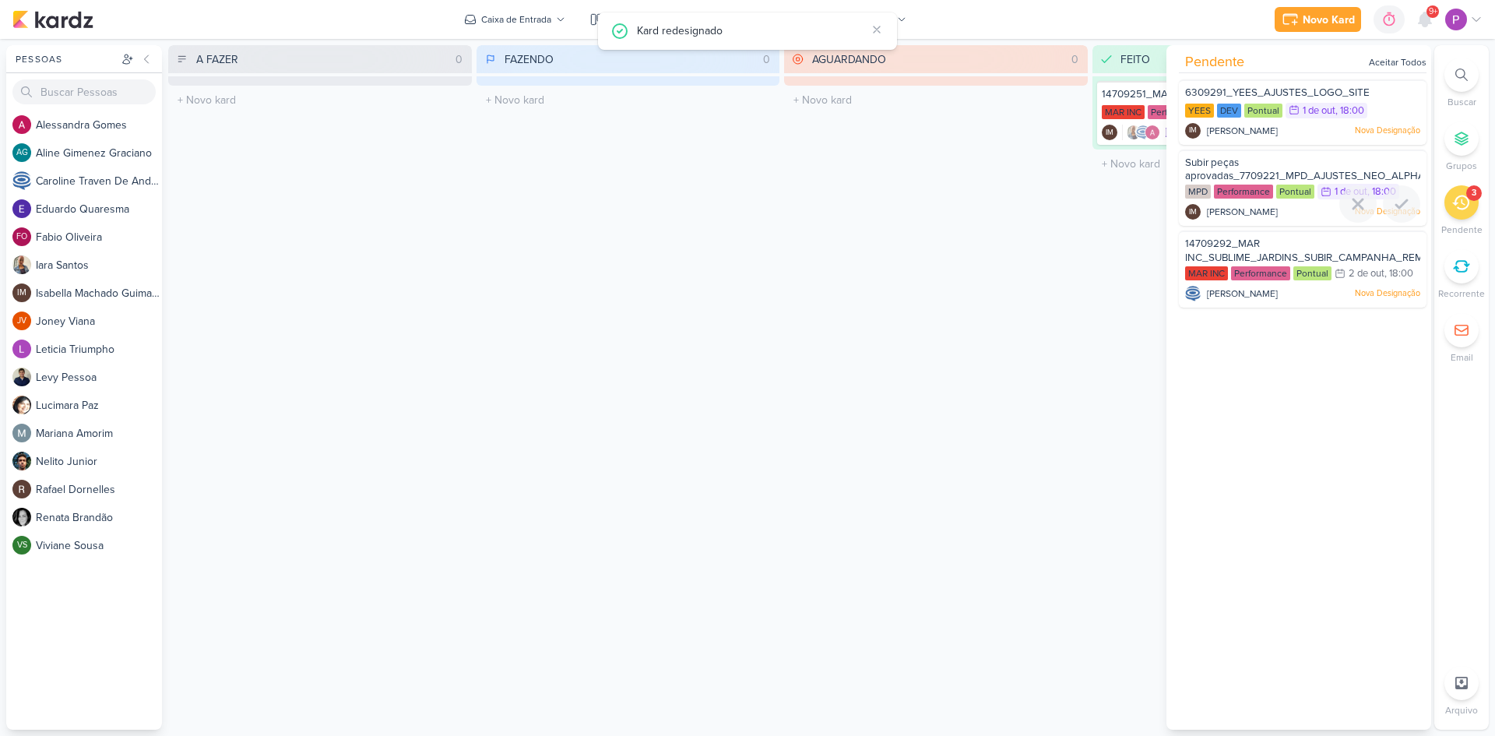
click at [1280, 159] on div "Subir peças aprovadas_7709221_MPD_AJUSTES_NEO_ALPHAVILLE_DESDOBRAMENTO_DE_PEÇAS" at bounding box center [1302, 170] width 235 height 29
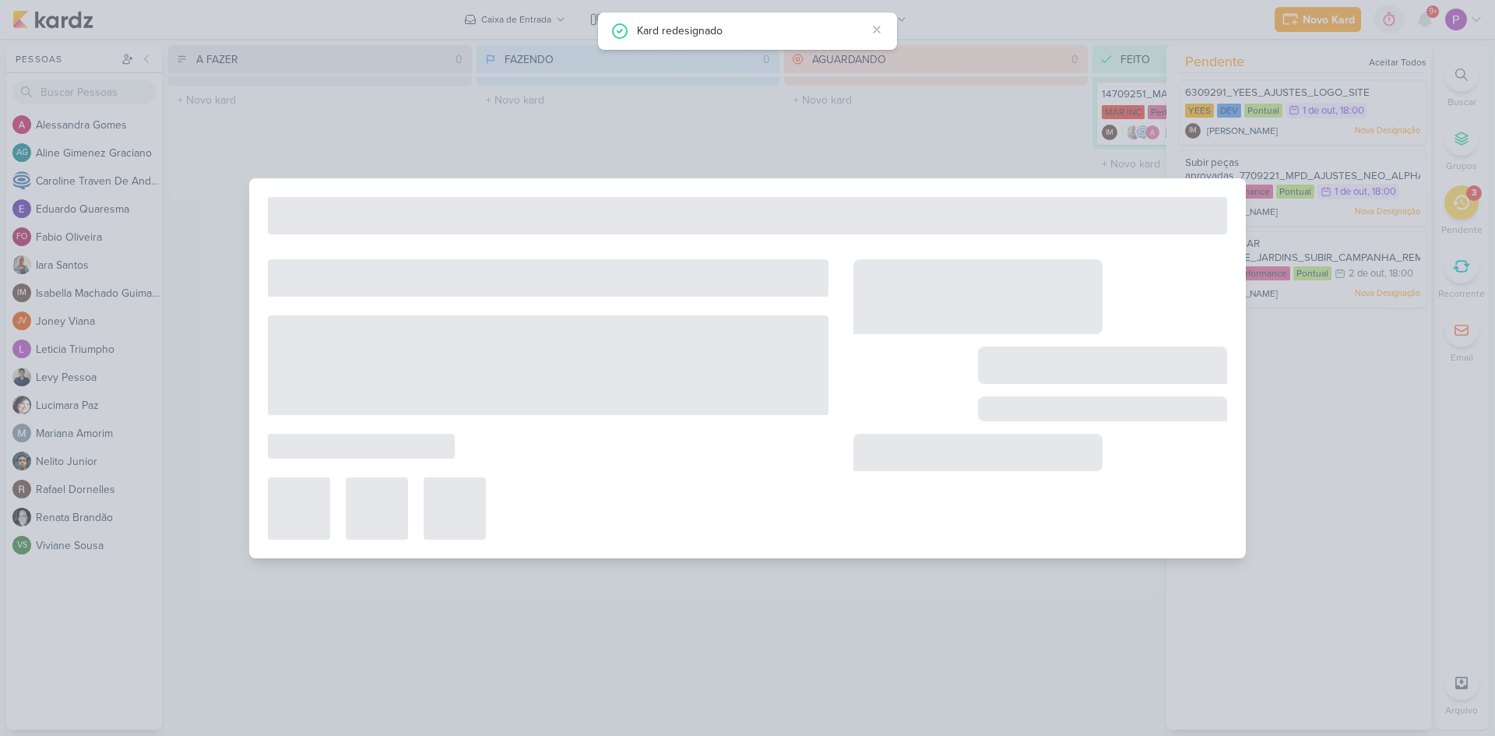
type input "Subir peças aprovadas_7709221_MPD_AJUSTES_NEO_ALPHAVILLE_DESDOBRAMENTO_DE_PEÇAS"
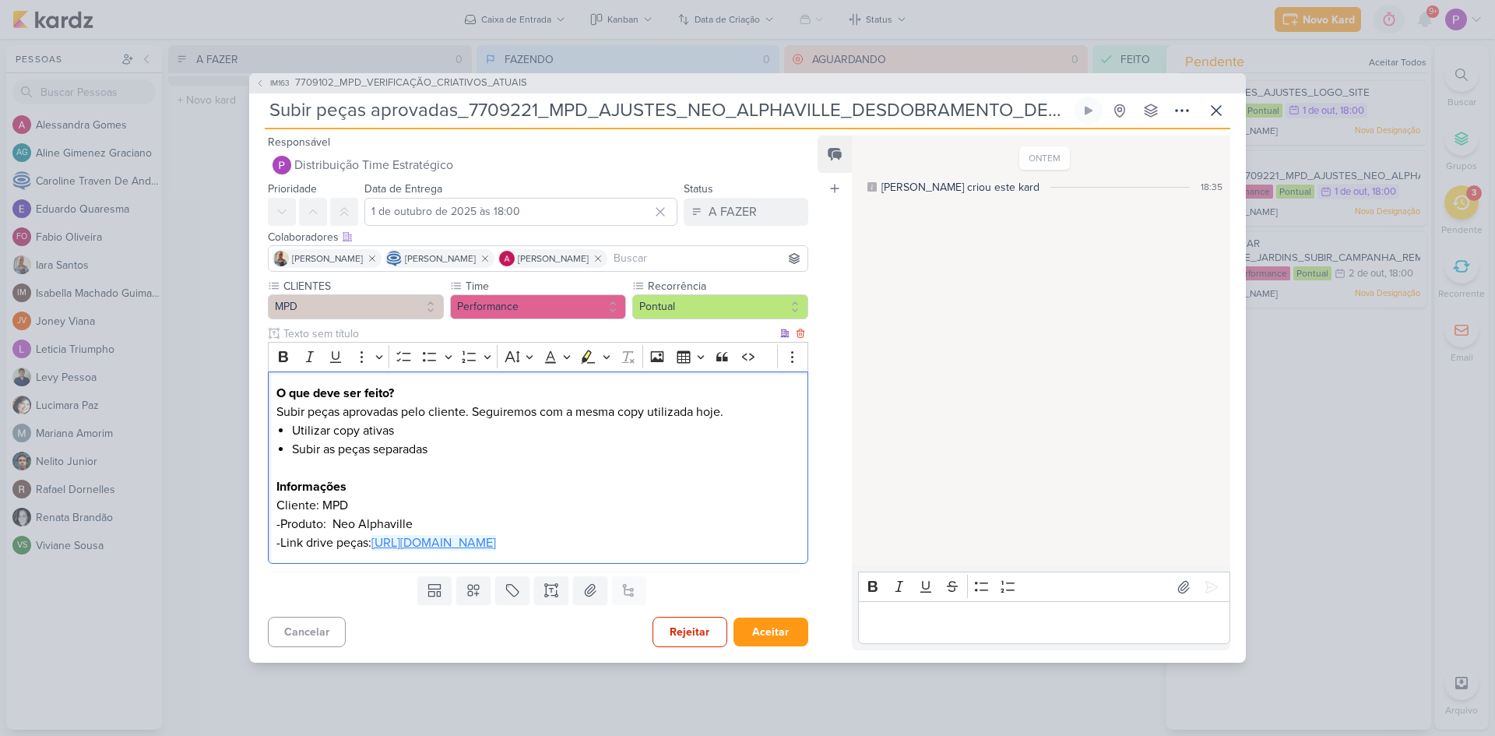
click at [371, 551] on link "[URL][DOMAIN_NAME]" at bounding box center [433, 543] width 125 height 16
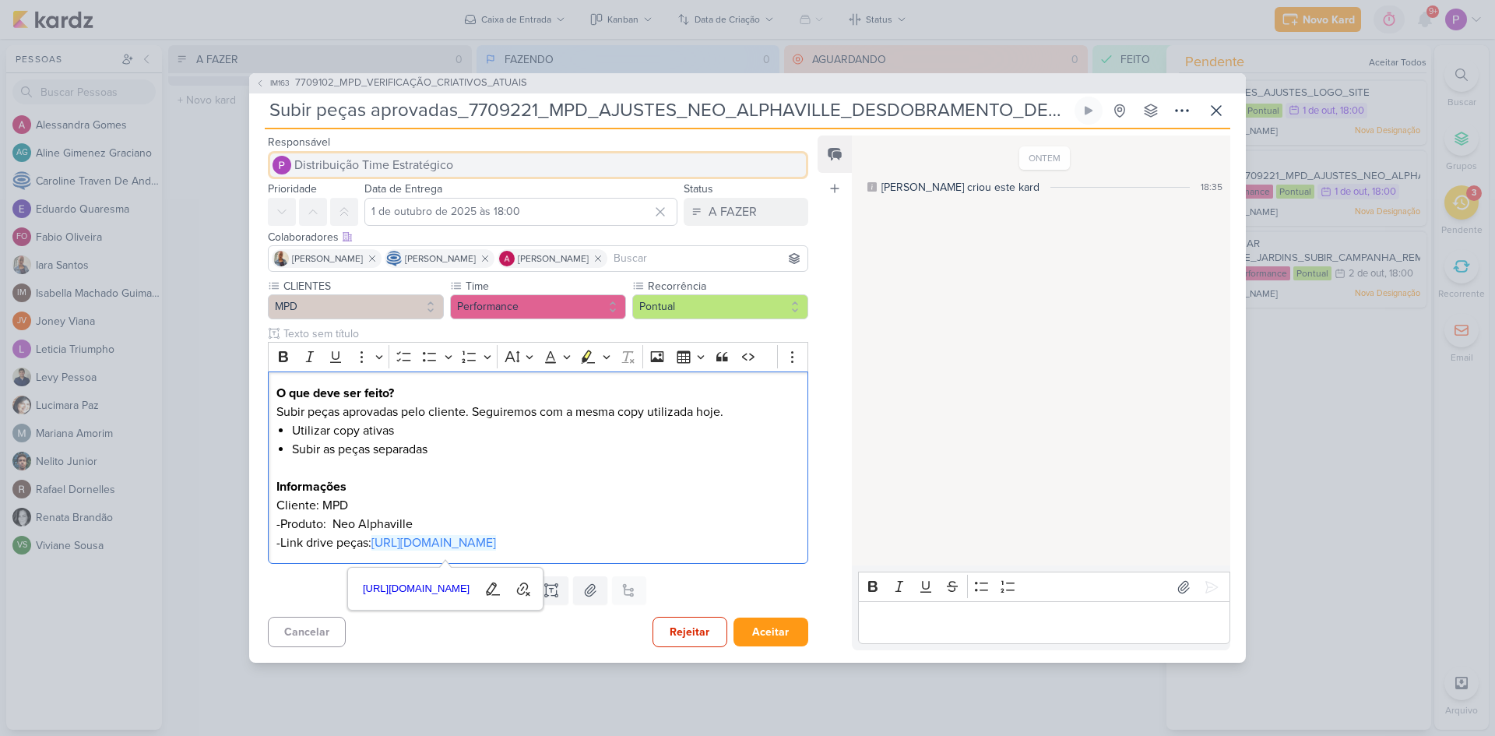
click at [404, 156] on span "Distribuição Time Estratégico" at bounding box center [373, 165] width 159 height 19
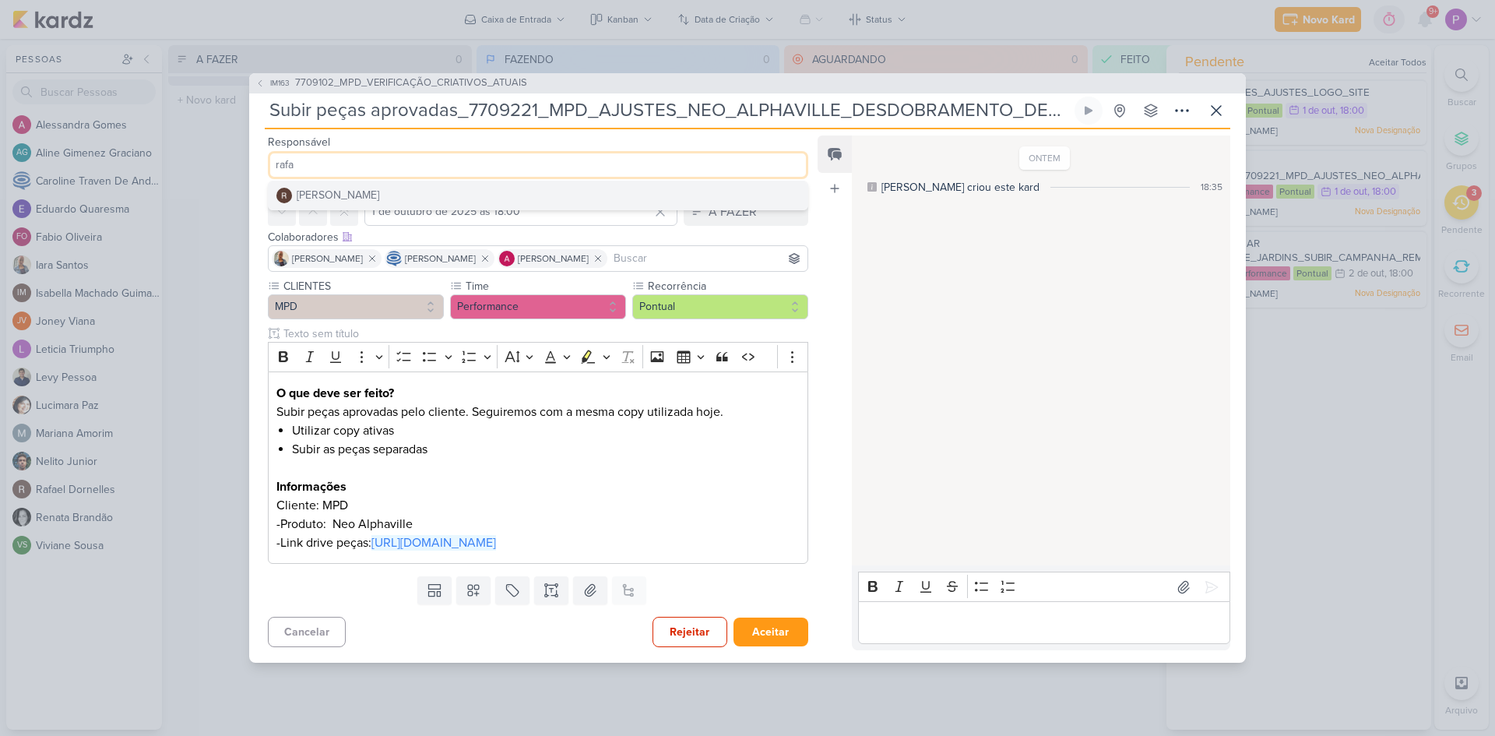
type input "rafa"
click at [393, 186] on button "[PERSON_NAME]" at bounding box center [538, 195] width 539 height 28
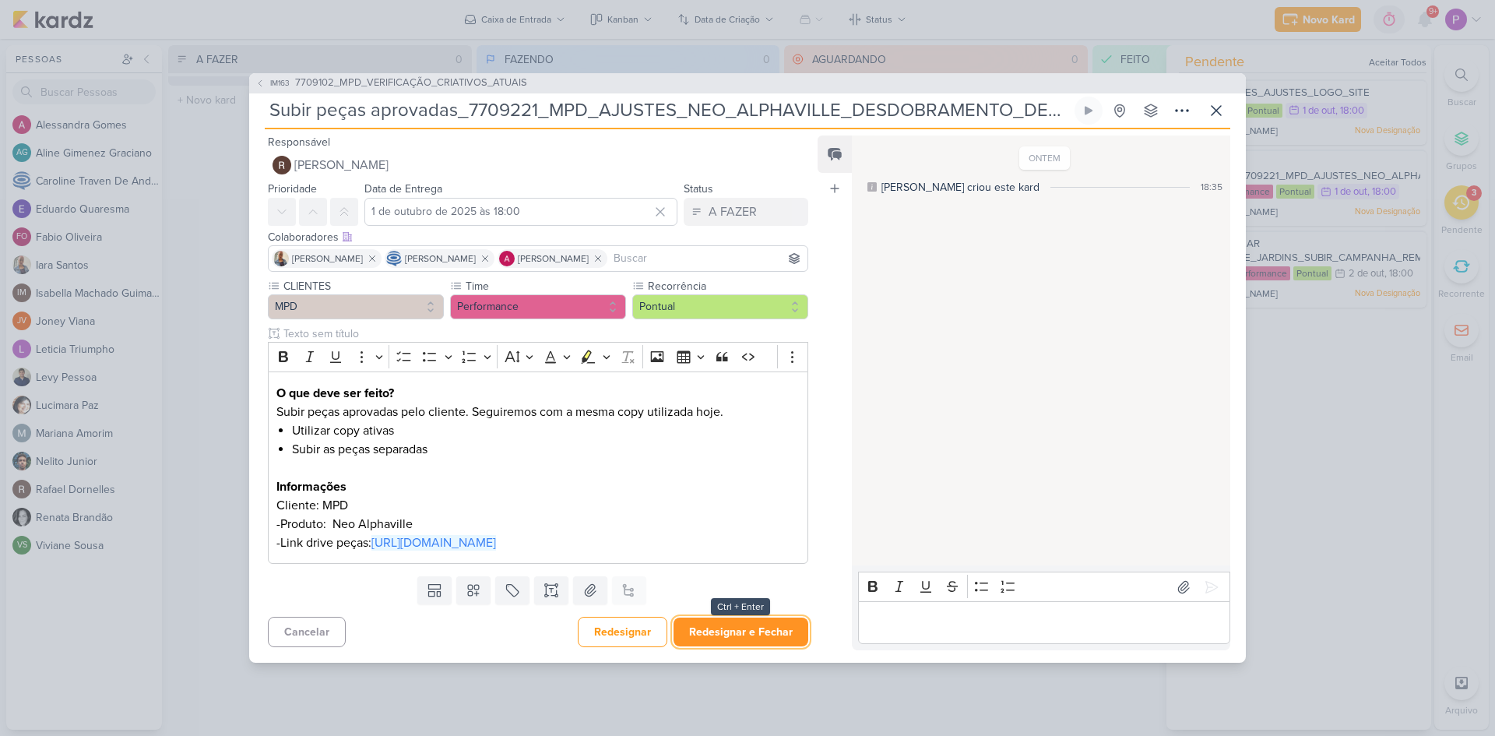
click at [758, 644] on button "Redesignar e Fechar" at bounding box center [741, 632] width 135 height 29
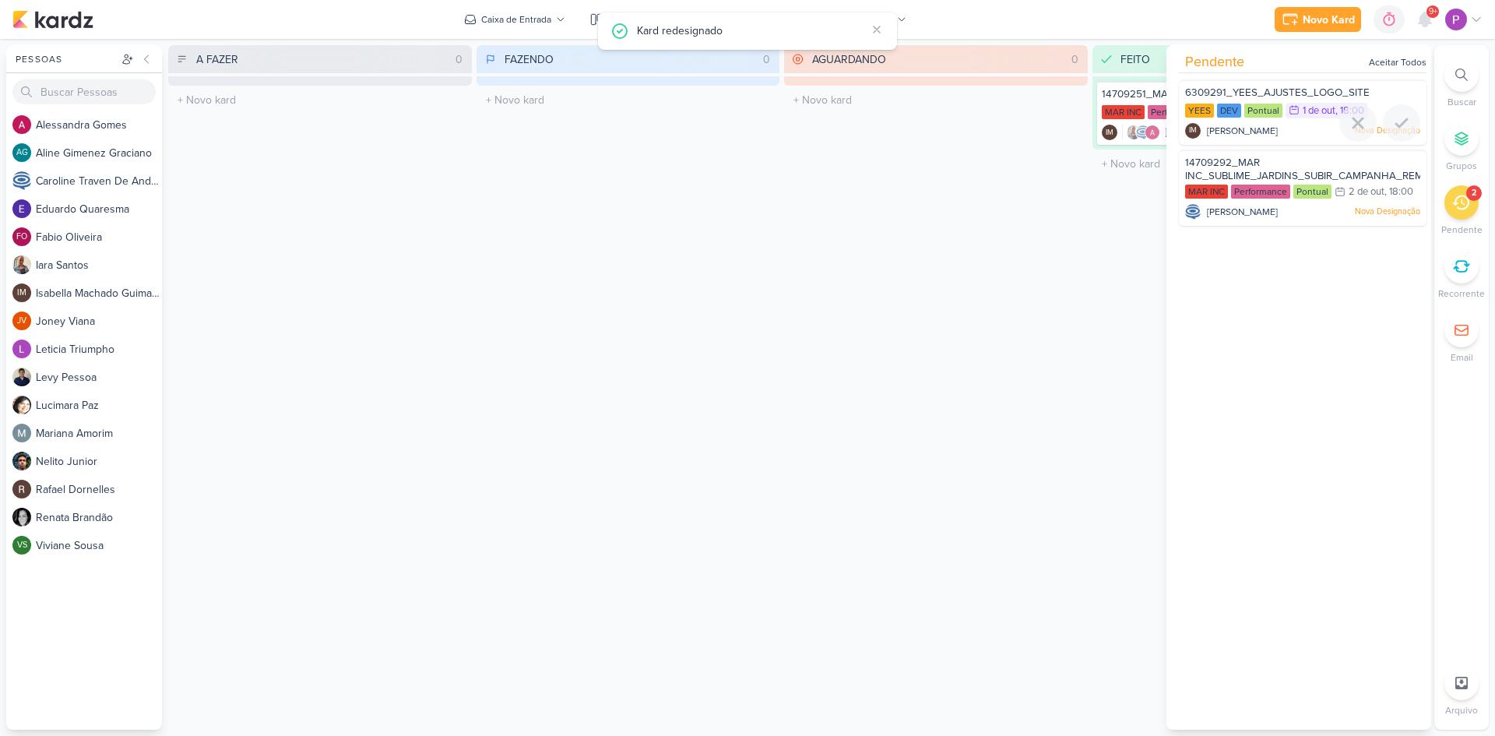
click at [1275, 94] on span "6309291_YEES_AJUSTES_LOGO_SITE" at bounding box center [1277, 92] width 185 height 12
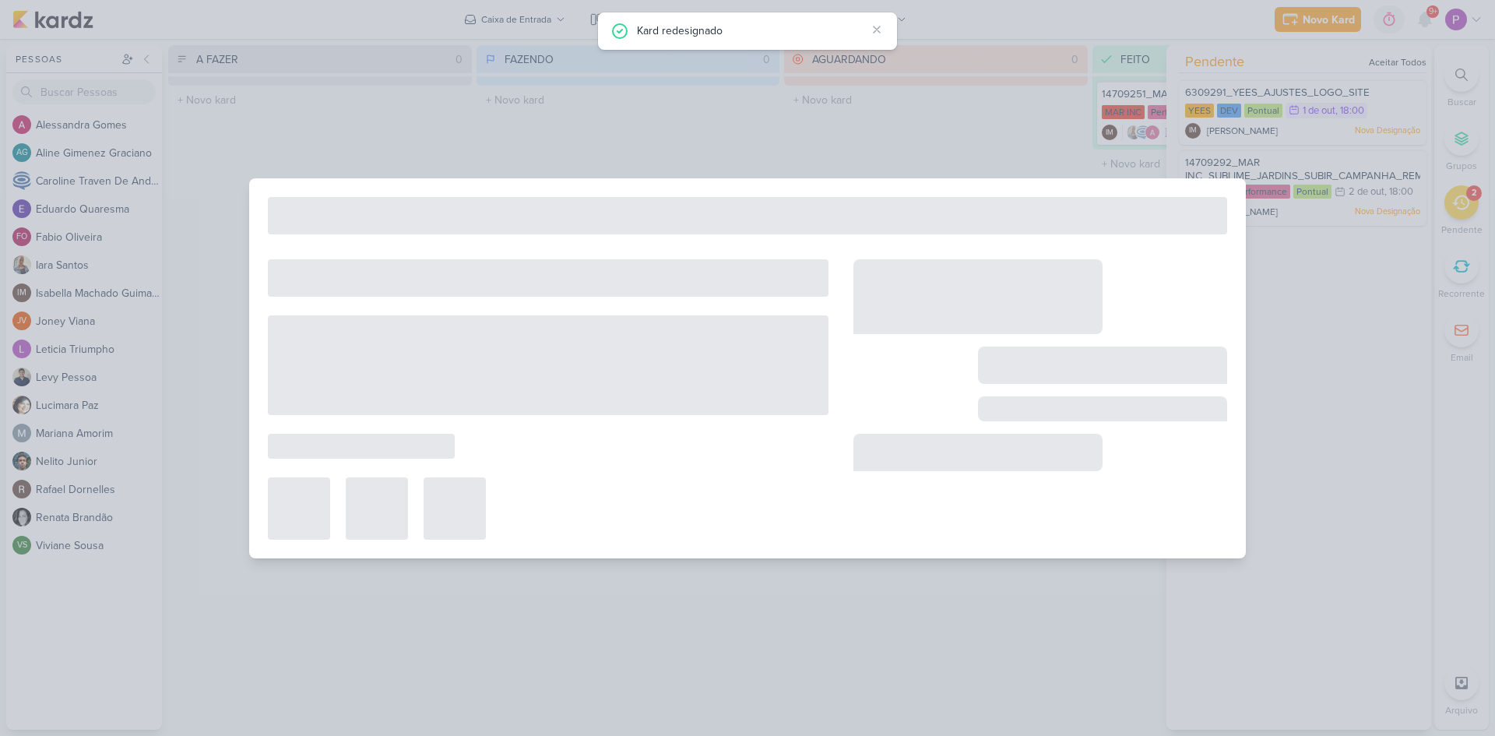
type input "6309291_YEES_AJUSTES_LOGO_SITE"
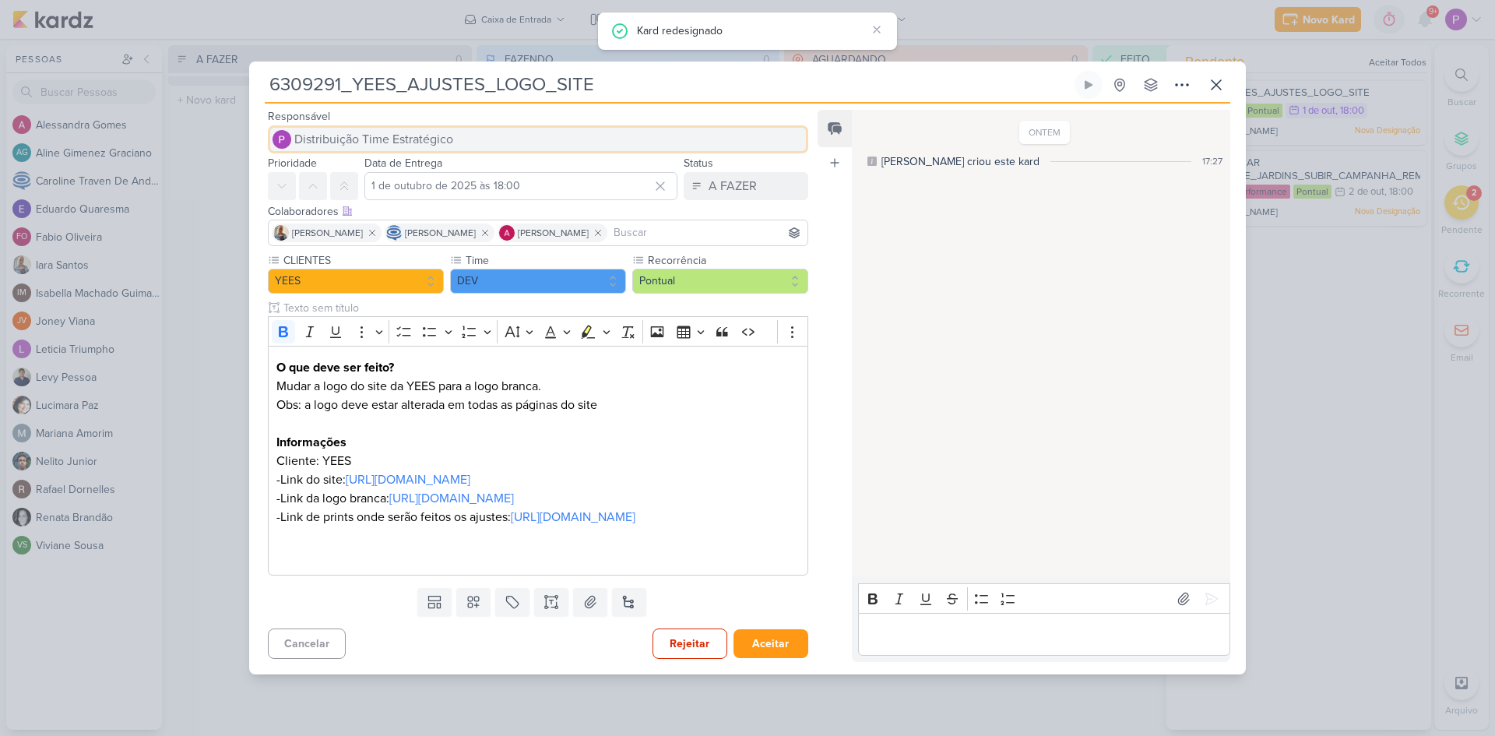
click at [435, 130] on span "Distribuição Time Estratégico" at bounding box center [373, 139] width 159 height 19
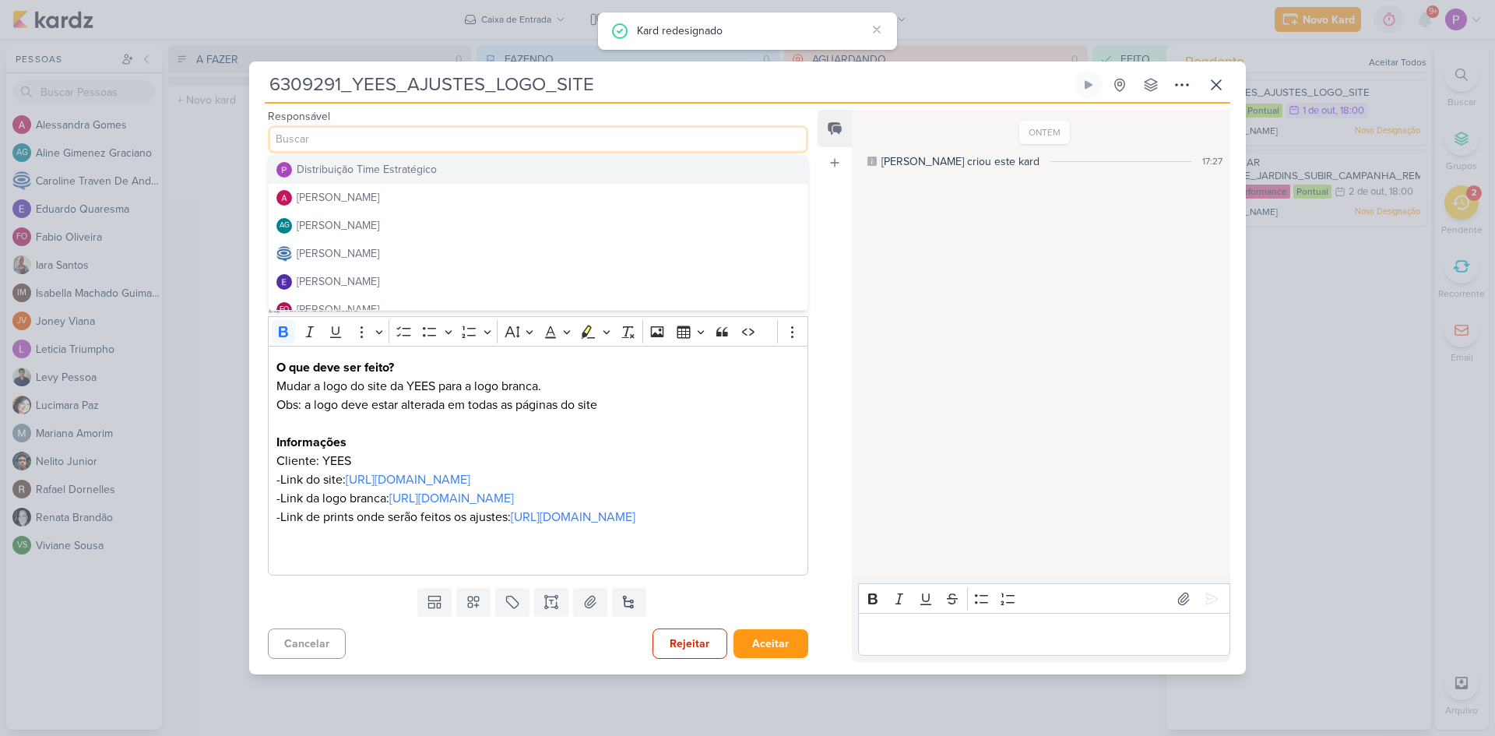
type input "g"
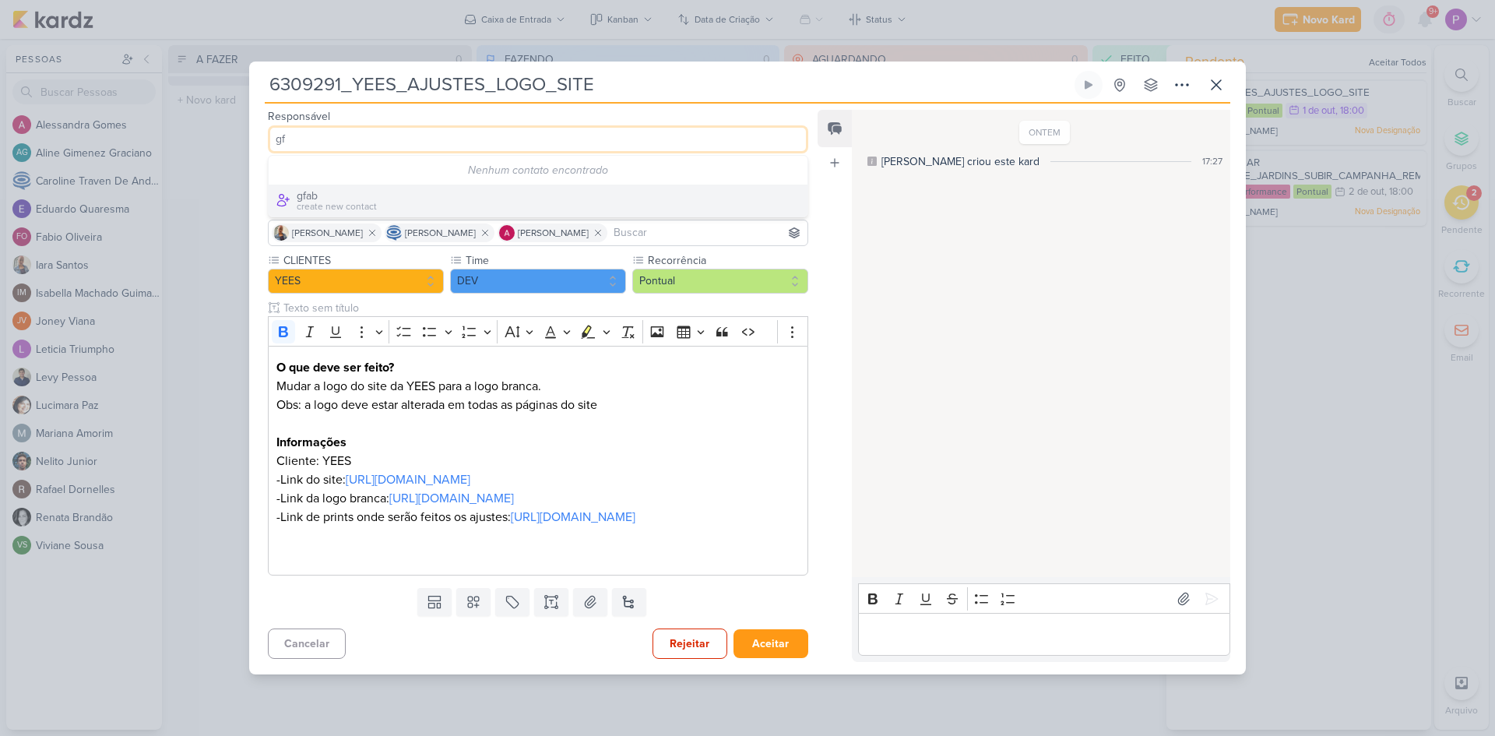
type input "g"
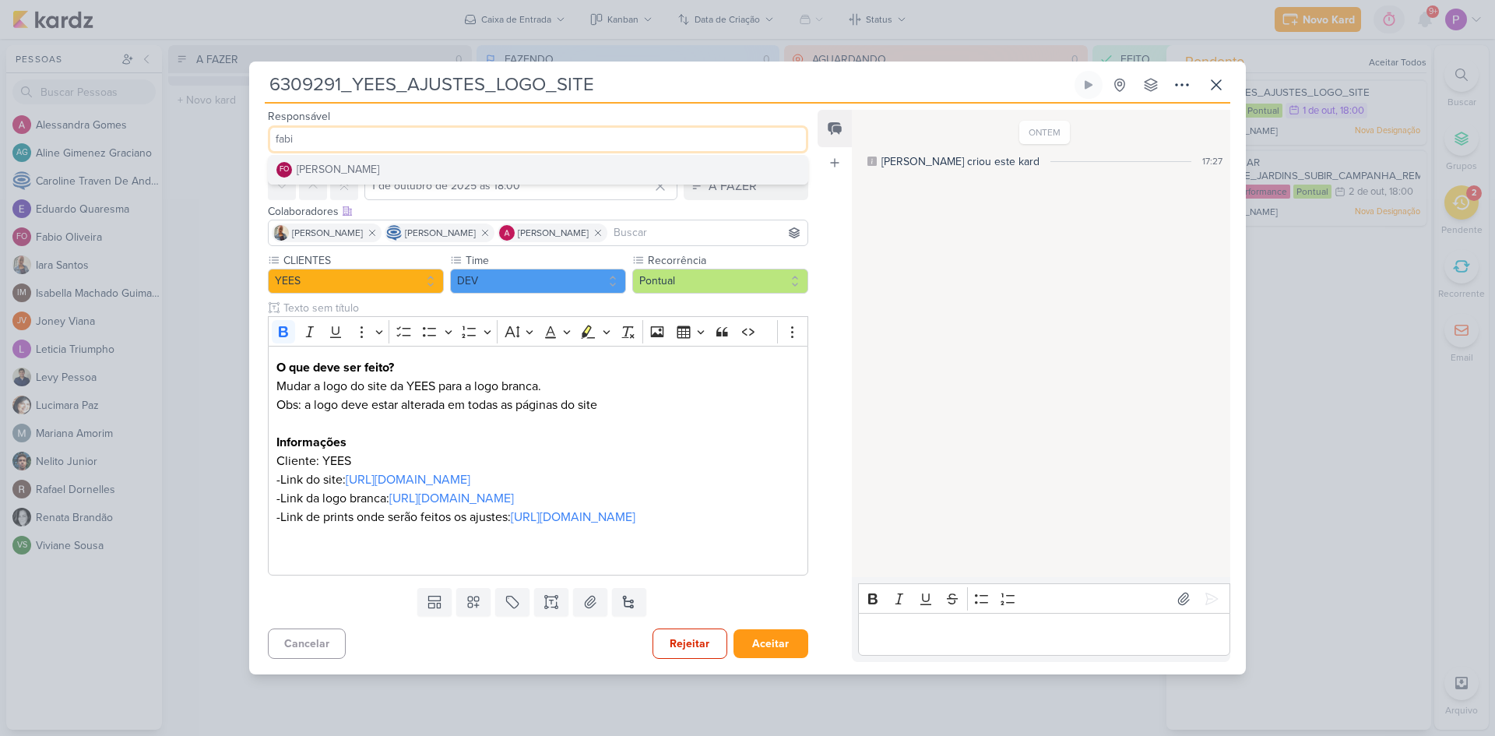
type input "fabi"
click at [413, 156] on button "FO [PERSON_NAME]" at bounding box center [538, 170] width 539 height 28
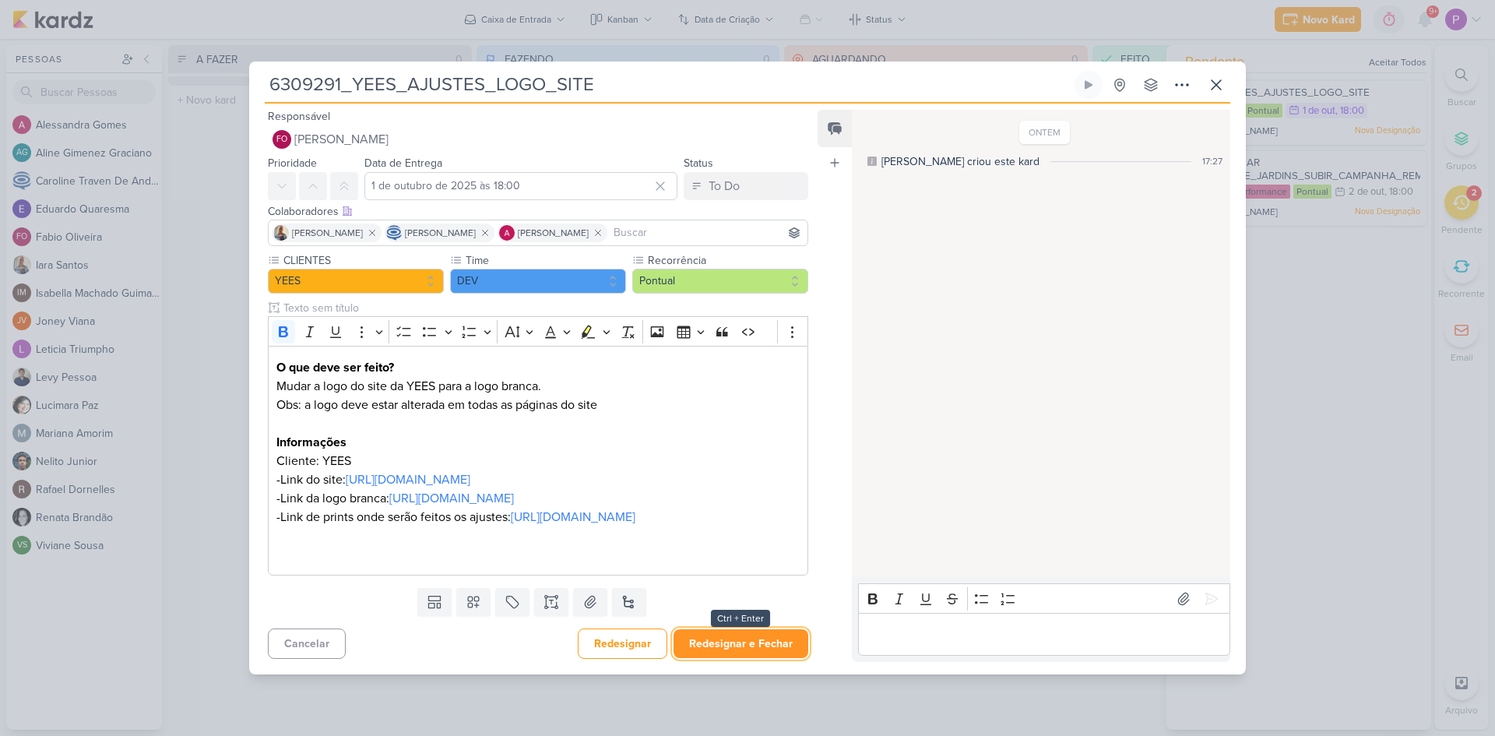
click at [777, 653] on button "Redesignar e Fechar" at bounding box center [741, 643] width 135 height 29
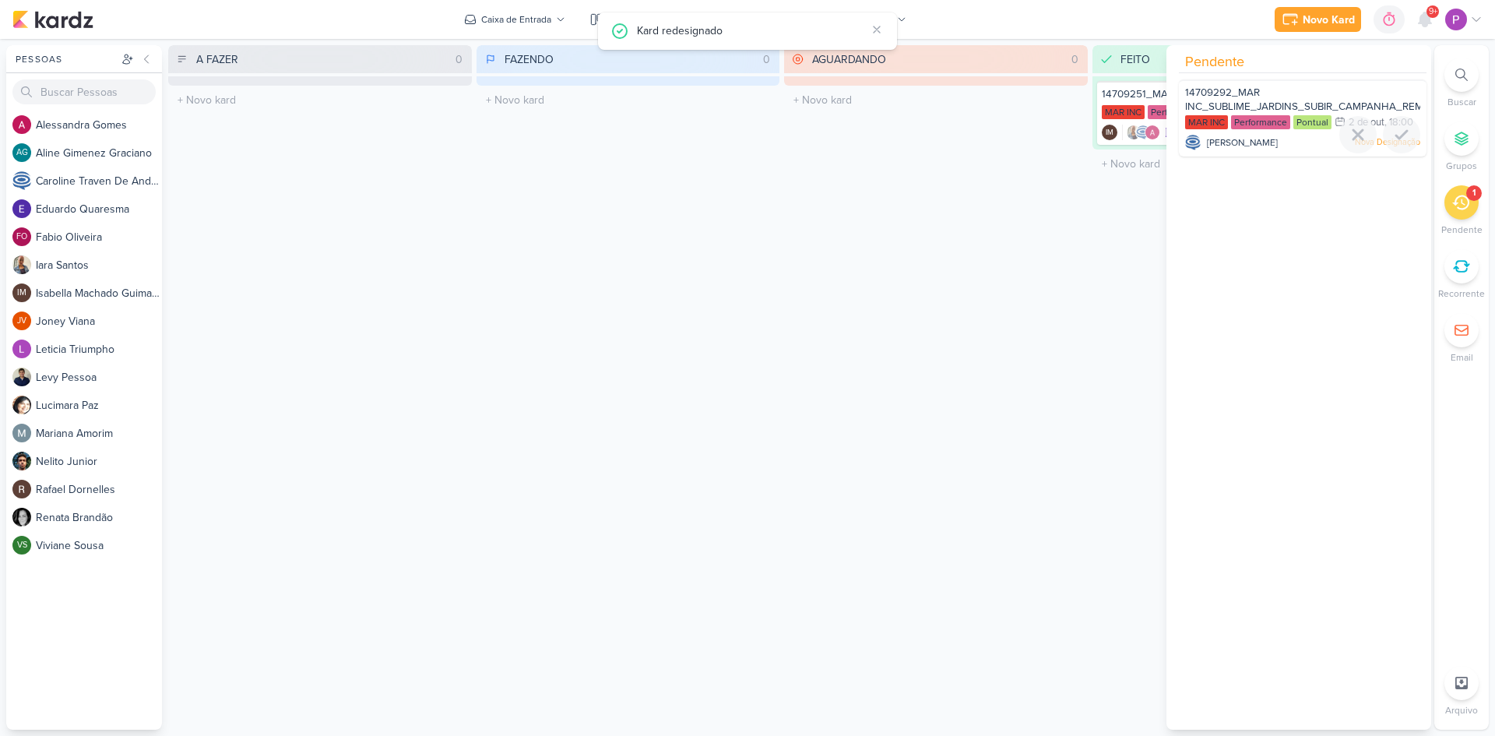
click at [1275, 104] on span "14709292_MAR INC_SUBLIME_JARDINS_SUBIR_CAMPANHA_REMARKETING_PARA_SITE" at bounding box center [1358, 99] width 347 height 26
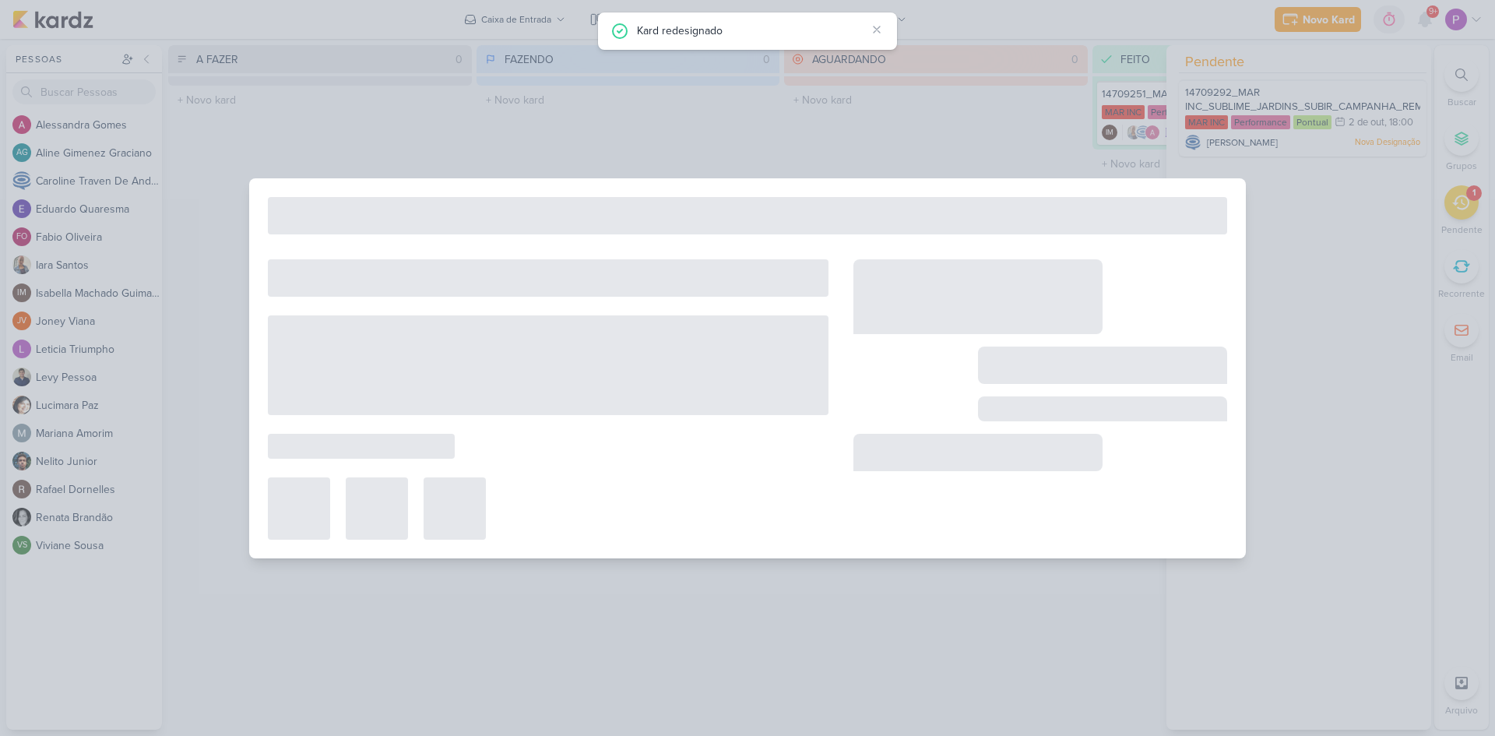
type input "14709292_MAR INC_SUBLIME_JARDINS_SUBIR_CAMPANHA_REMARKETING_PARA_SITE"
type input "2 de outubro de 2025 às 18:00"
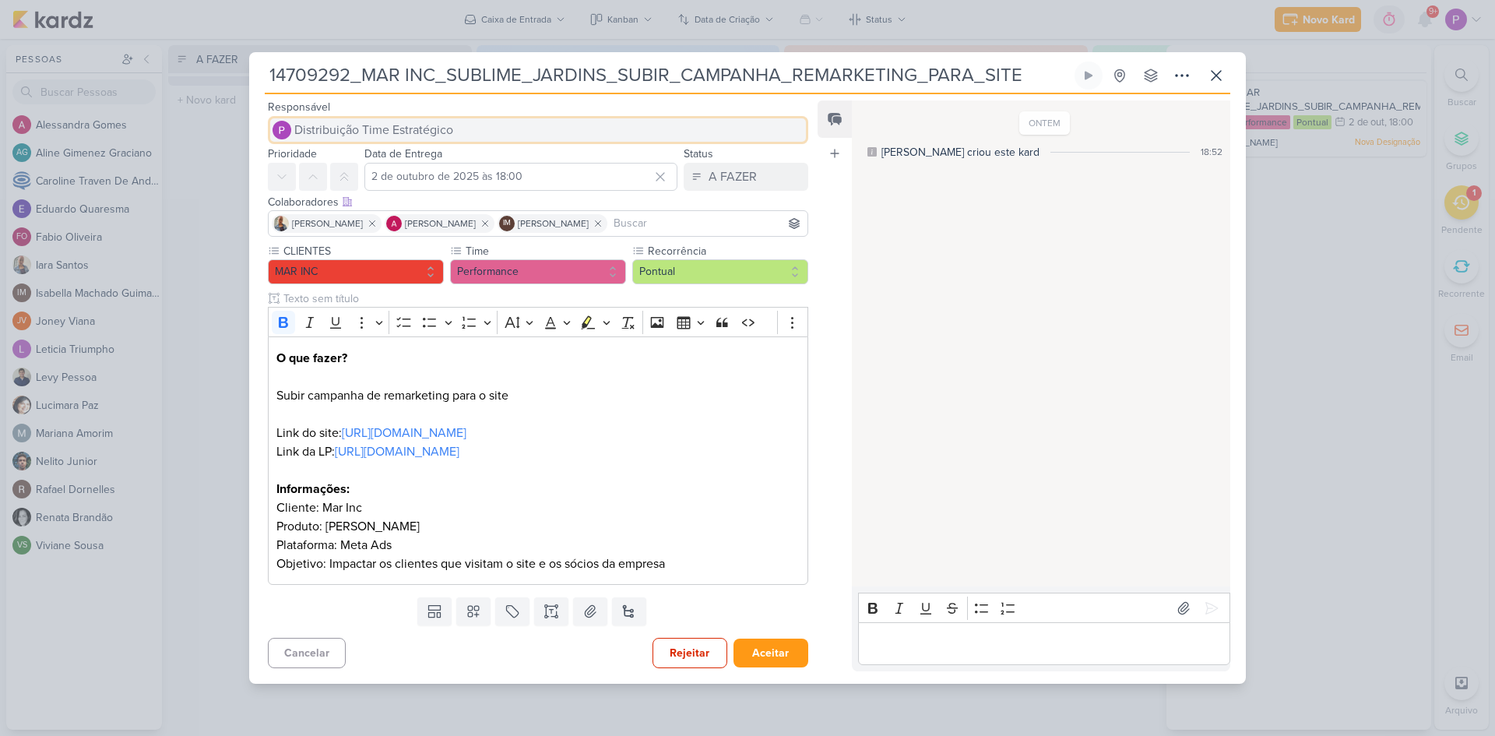
click at [442, 125] on span "Distribuição Time Estratégico" at bounding box center [373, 130] width 159 height 19
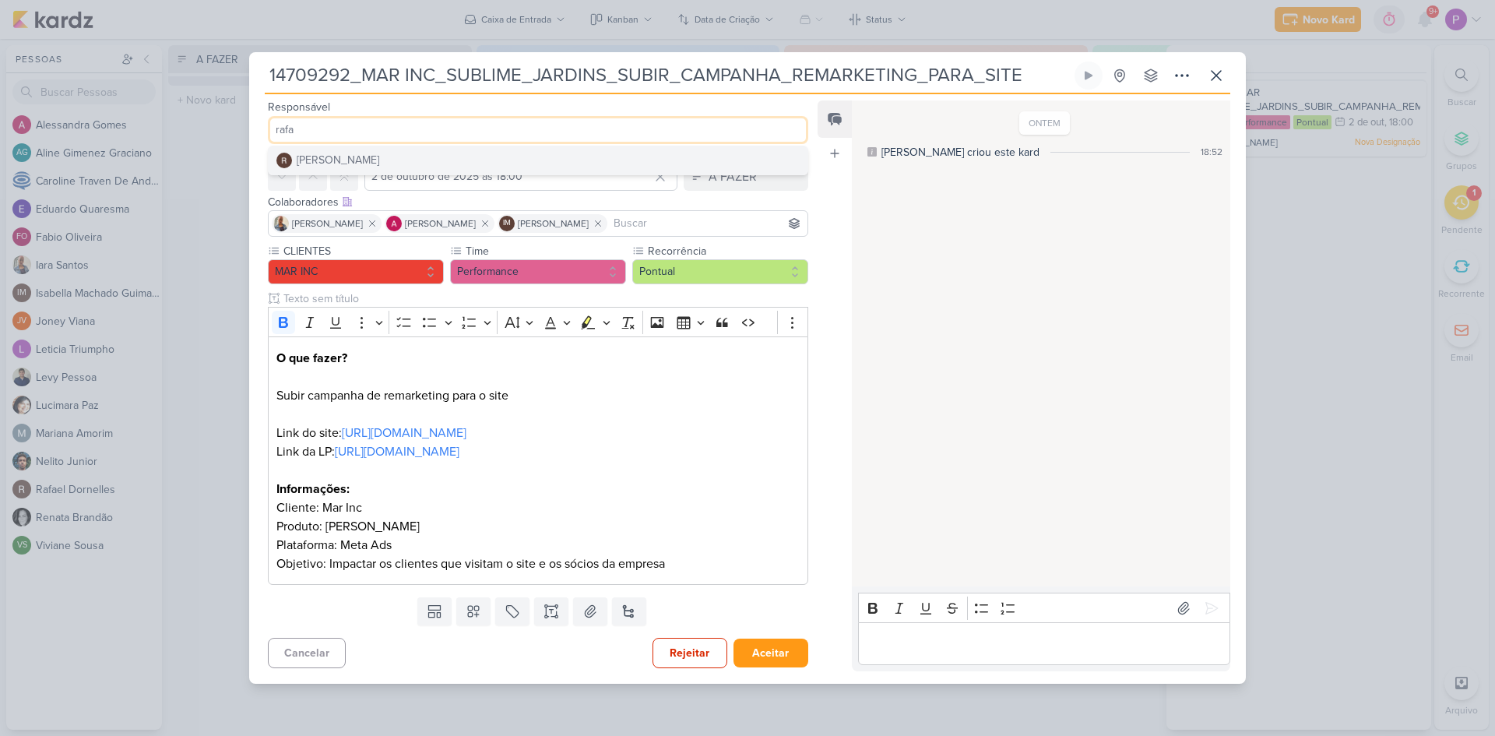
click at [346, 136] on input "rafa" at bounding box center [538, 130] width 540 height 28
type input "rafa"
click at [352, 157] on div "[PERSON_NAME]" at bounding box center [338, 160] width 83 height 16
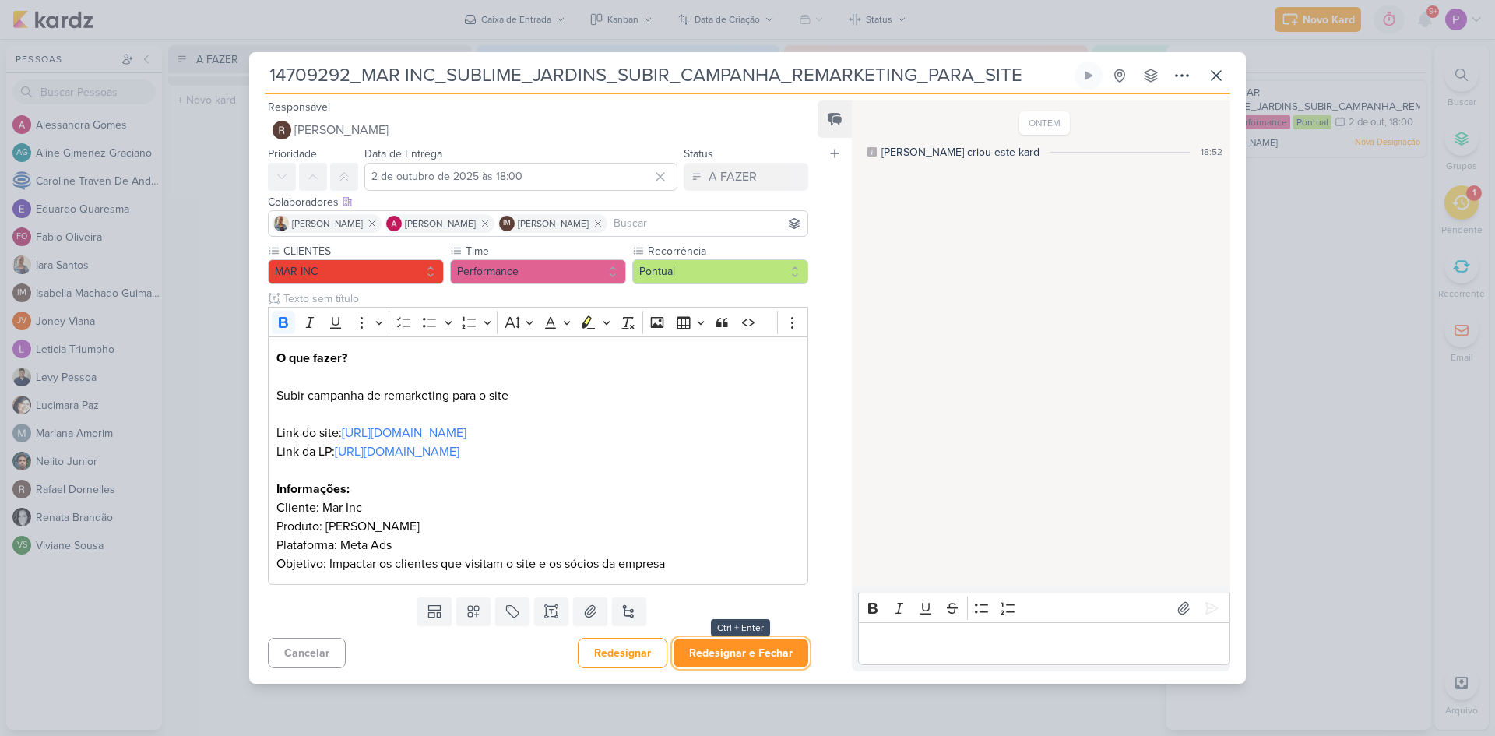
click at [734, 656] on button "Redesignar e Fechar" at bounding box center [741, 653] width 135 height 29
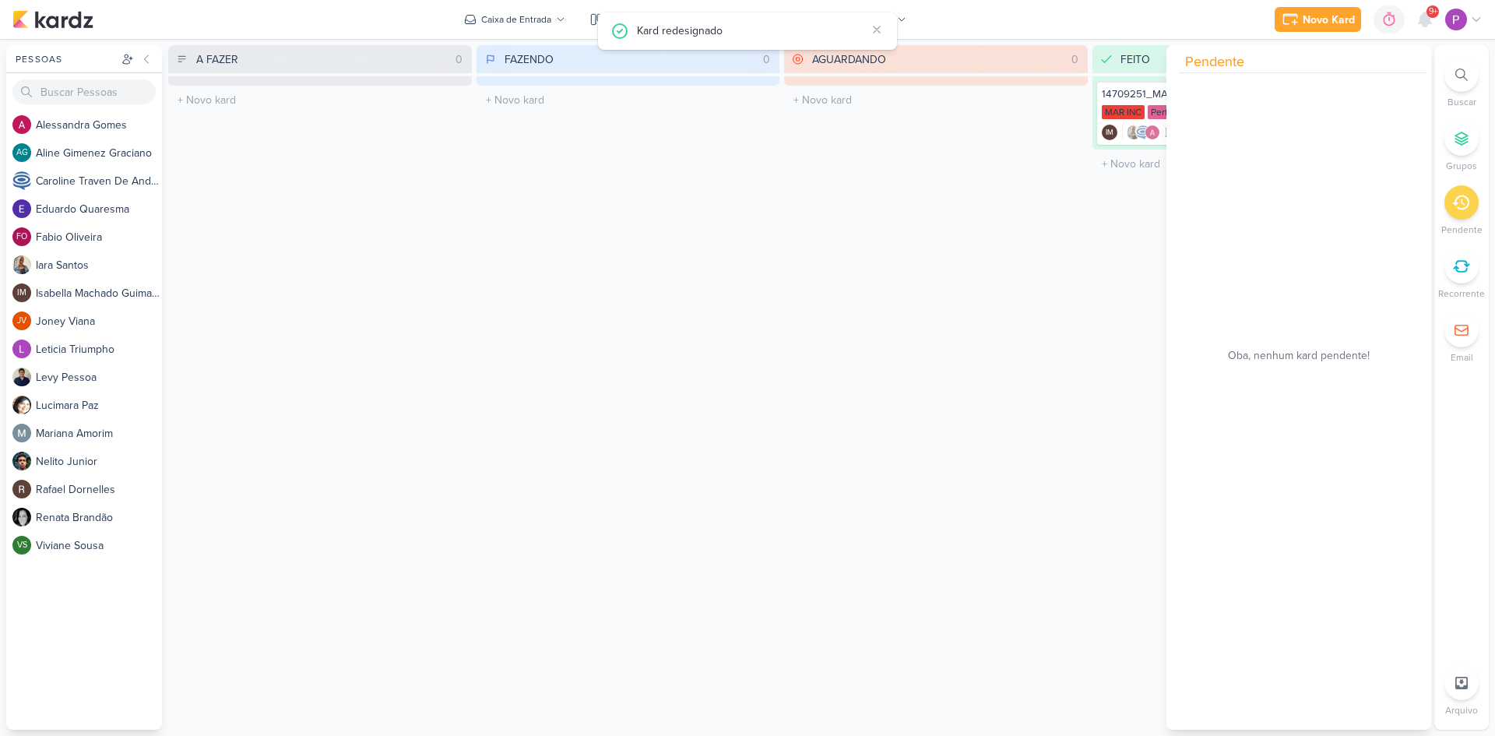
click at [743, 469] on div "FAZENDO 0 Mover Para Esquerda Mover Para Direita [GEOGRAPHIC_DATA] O título do …" at bounding box center [629, 387] width 304 height 685
